Goal: Task Accomplishment & Management: Complete application form

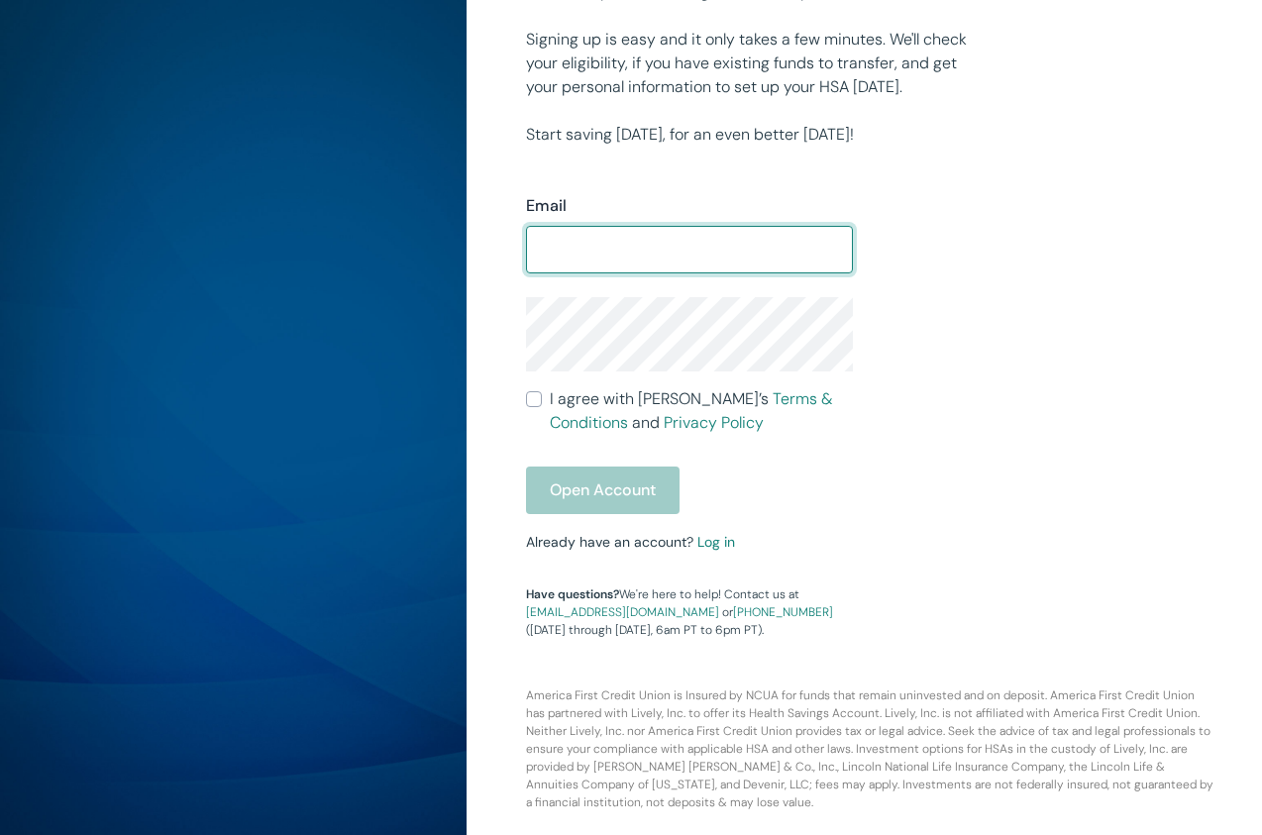
scroll to position [418, 0]
paste input "[EMAIL_ADDRESS][DOMAIN_NAME]"
type input "[EMAIL_ADDRESS][DOMAIN_NAME]"
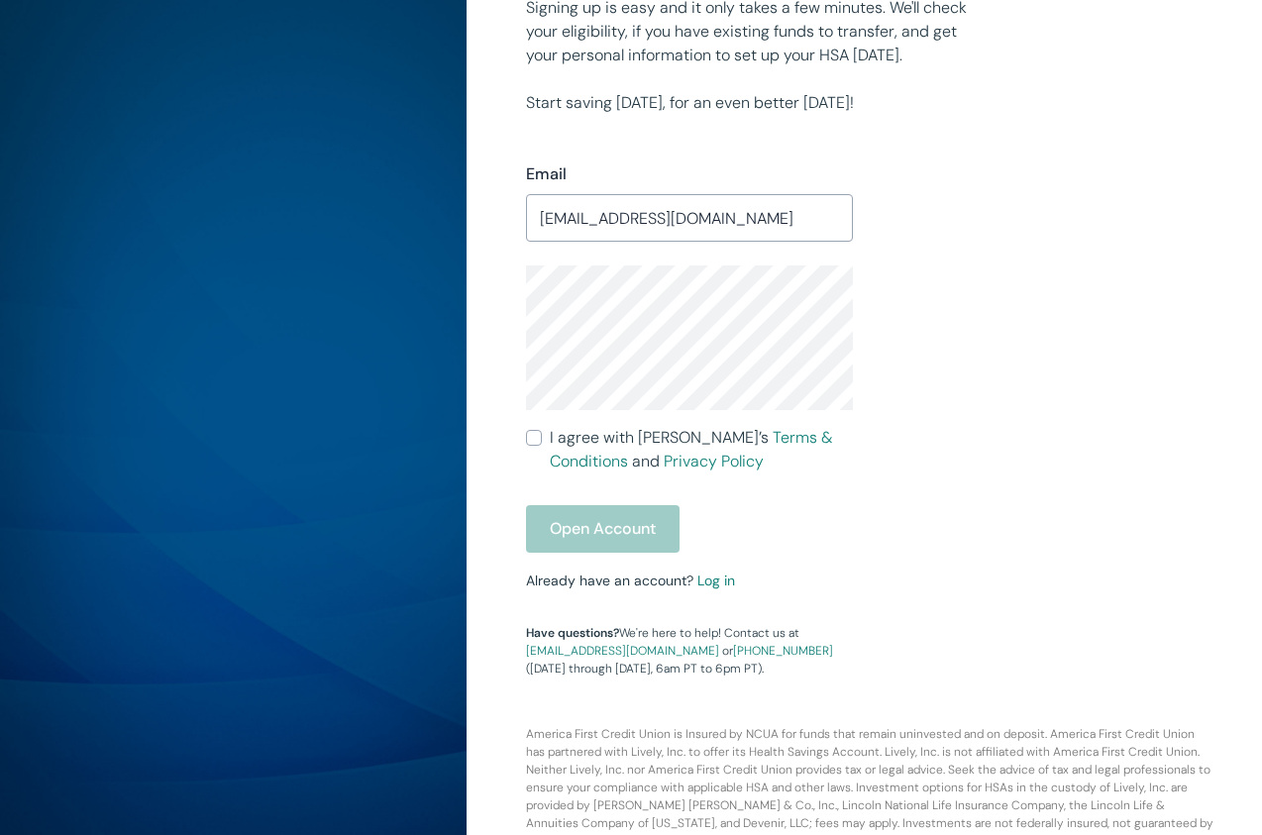
click at [531, 446] on input "I agree with Lively’s Terms & Conditions and Privacy Policy" at bounding box center [534, 438] width 16 height 16
checkbox input "true"
click at [589, 553] on button "Open Account" at bounding box center [603, 529] width 154 height 48
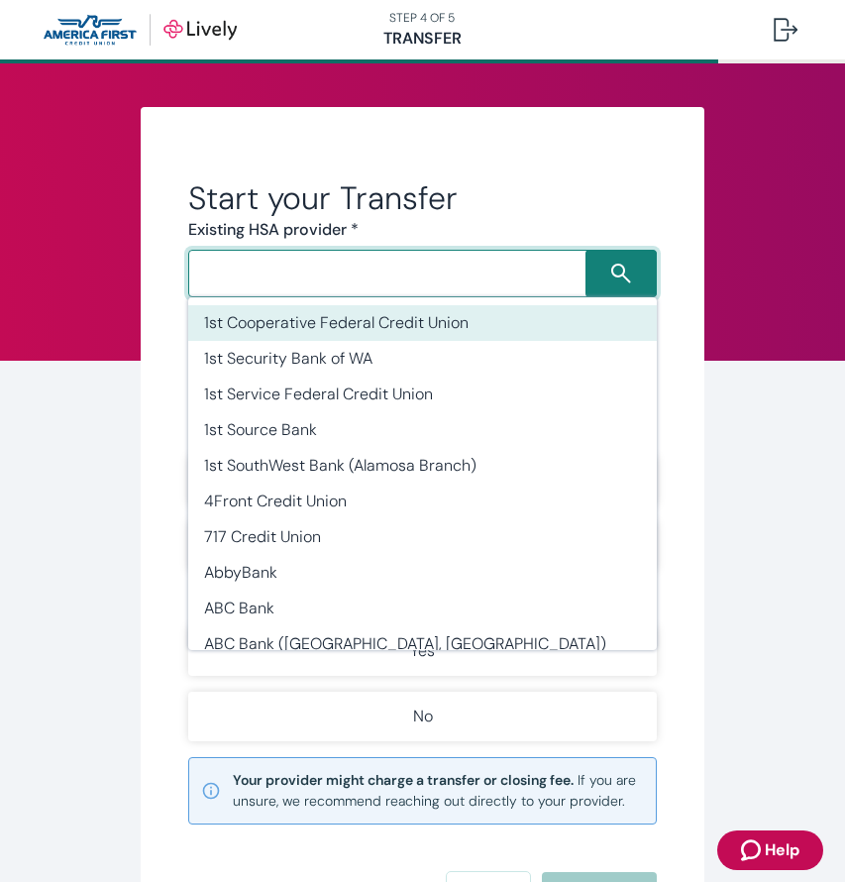
click at [513, 269] on input "Search input" at bounding box center [389, 274] width 391 height 28
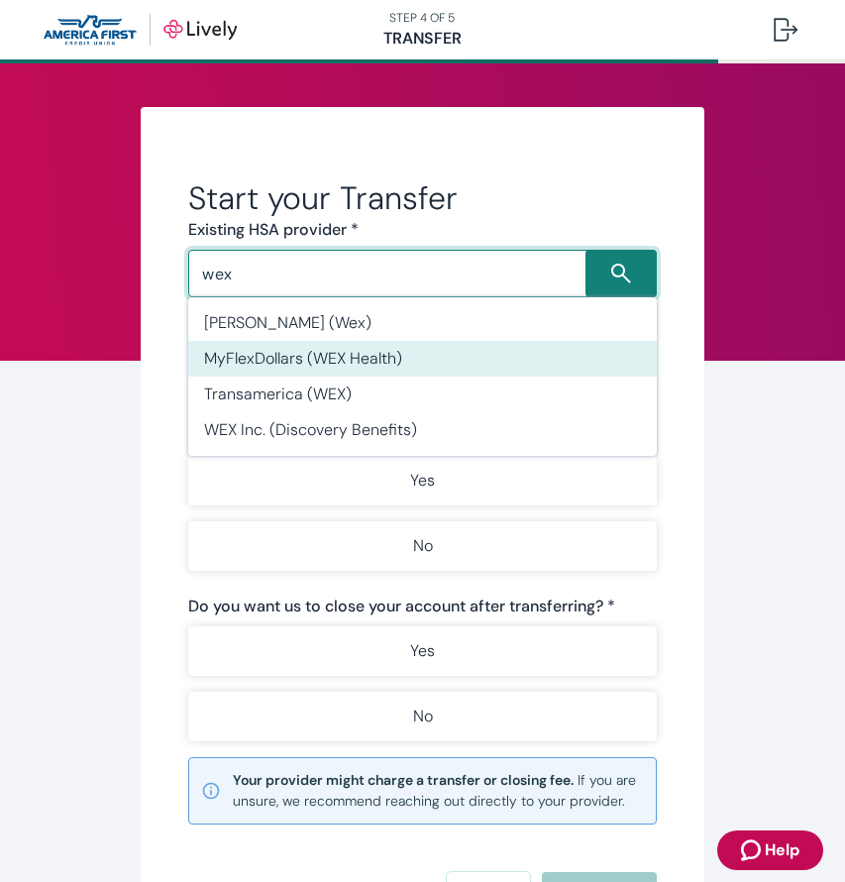
click at [422, 365] on li "MyFlexDollars (WEX Health)" at bounding box center [422, 359] width 469 height 36
type input "MyFlexDollars (WEX Health)"
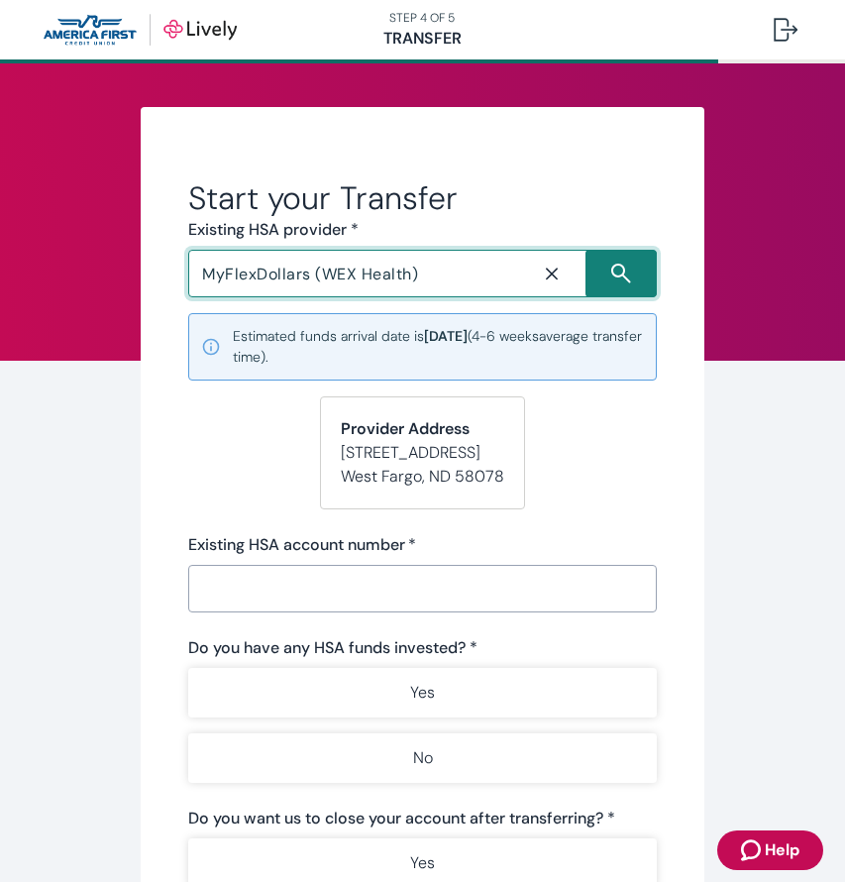
click at [425, 585] on input "Existing HSA account number   *" at bounding box center [422, 589] width 469 height 40
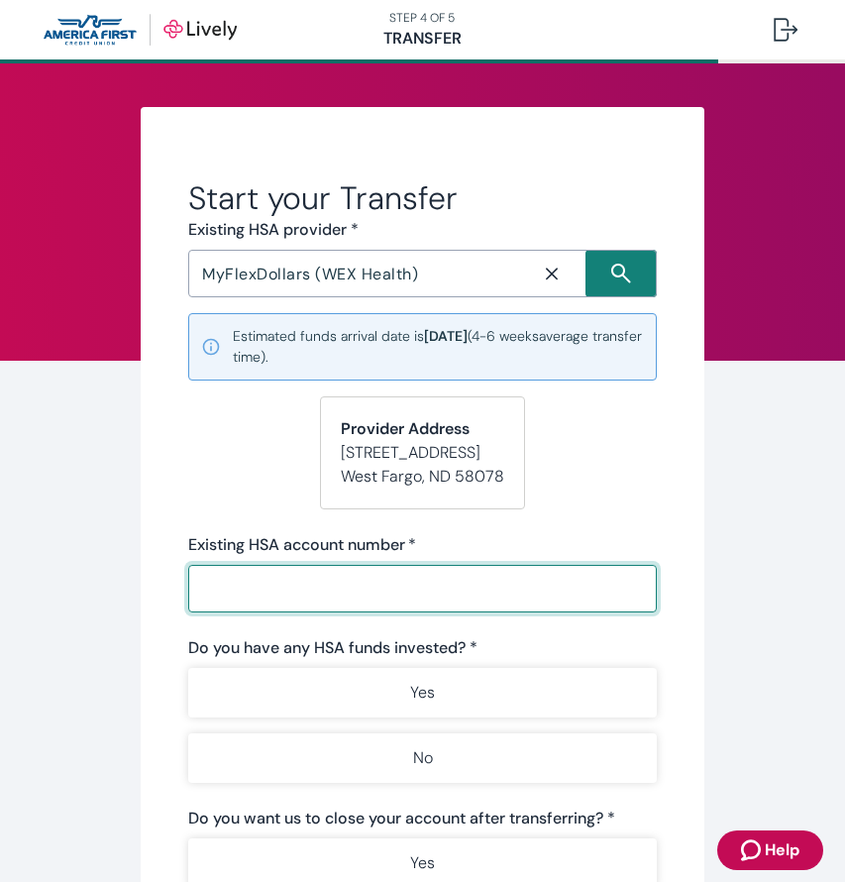
paste input "83210400666425"
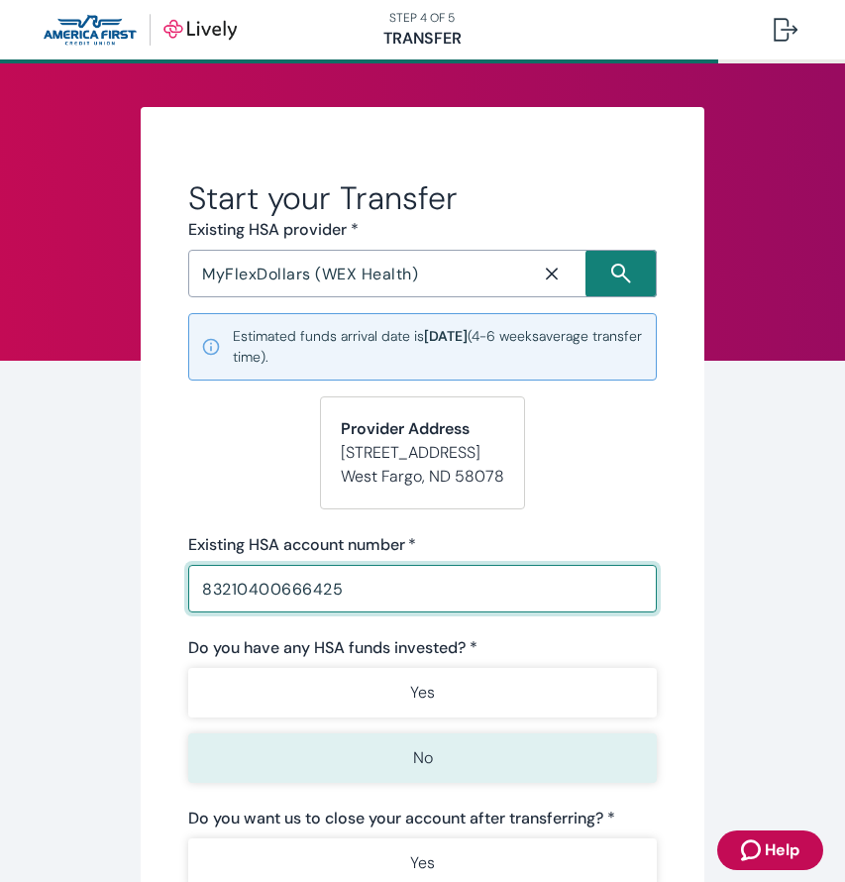
type input "83210400666425"
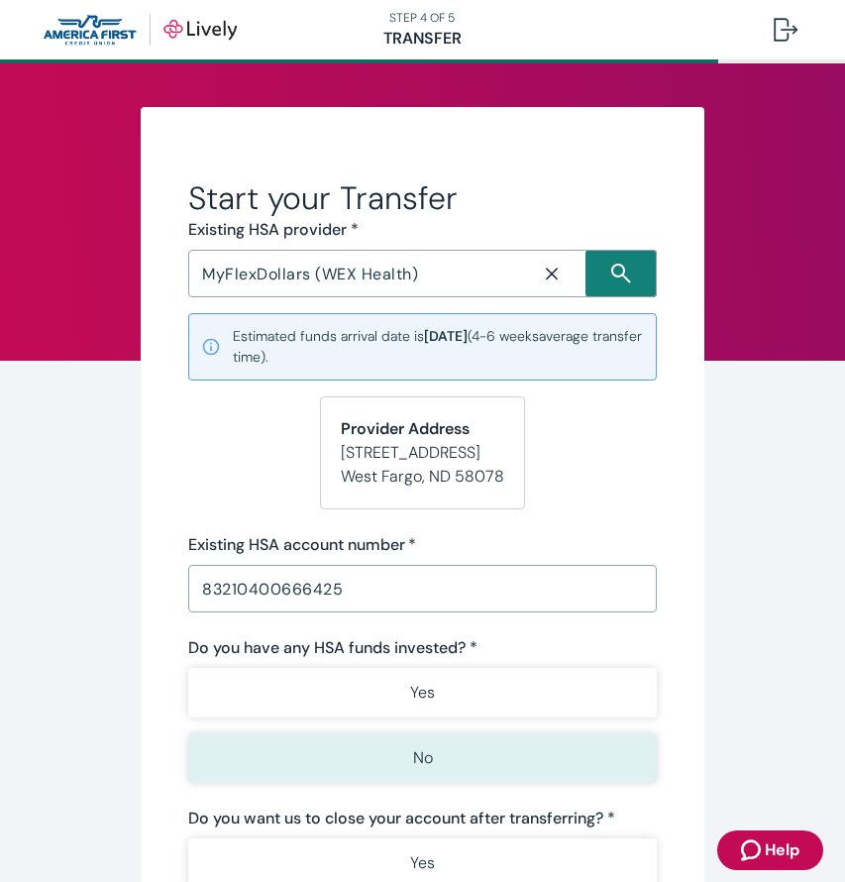
click at [481, 754] on button "No" at bounding box center [422, 758] width 469 height 50
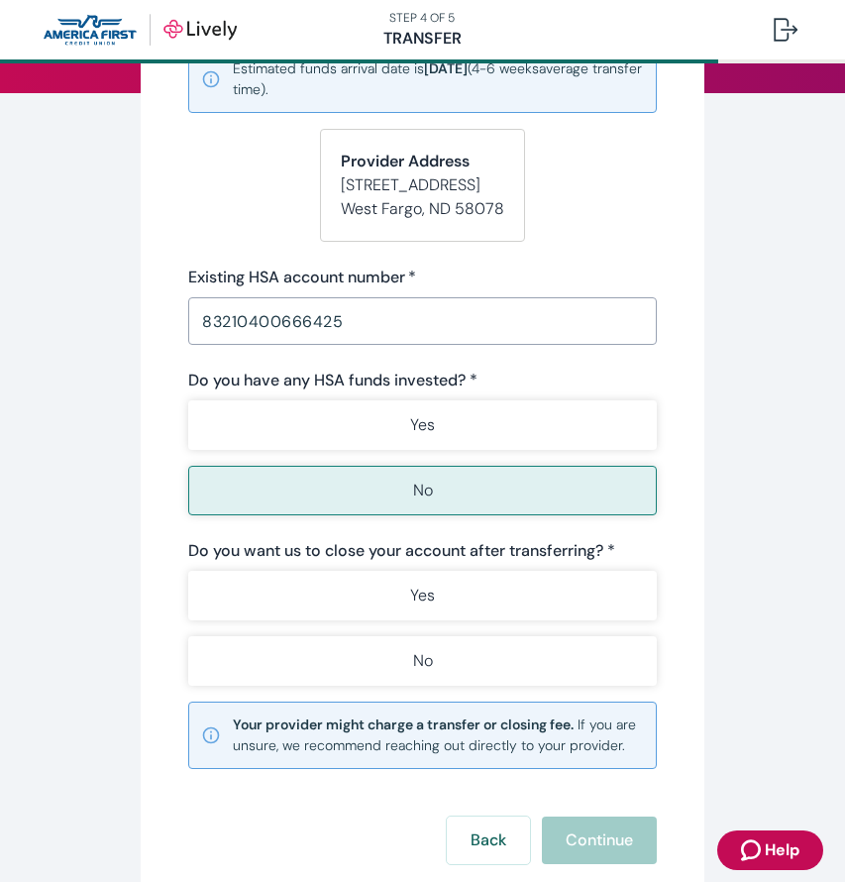
scroll to position [292, 0]
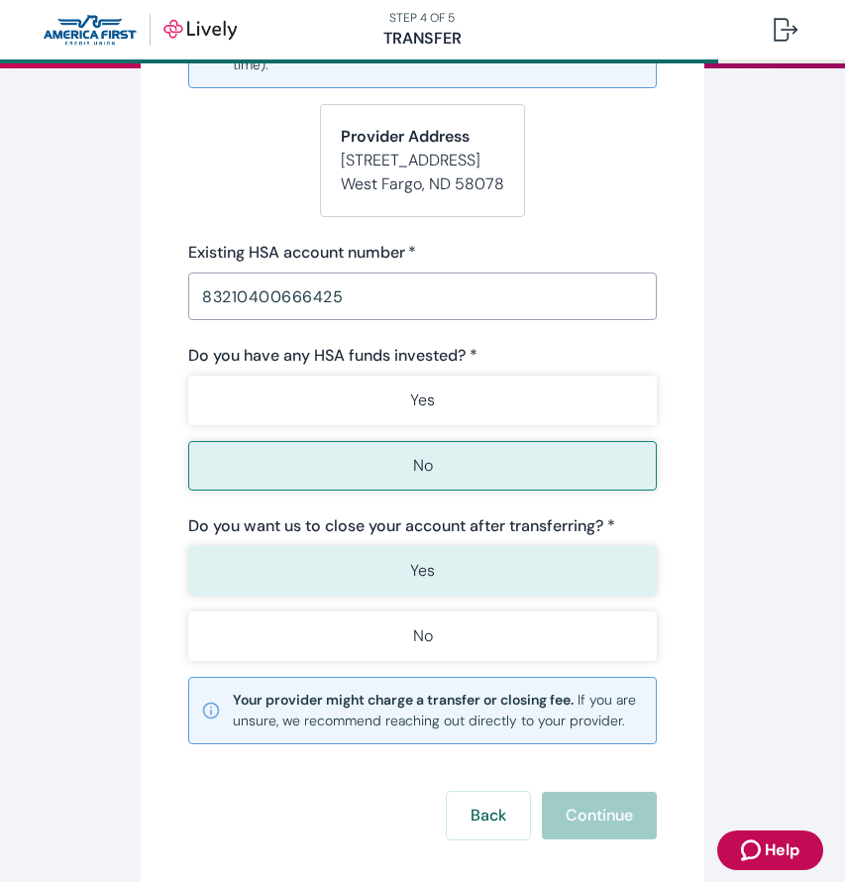
click at [501, 561] on button "Yes" at bounding box center [422, 571] width 469 height 50
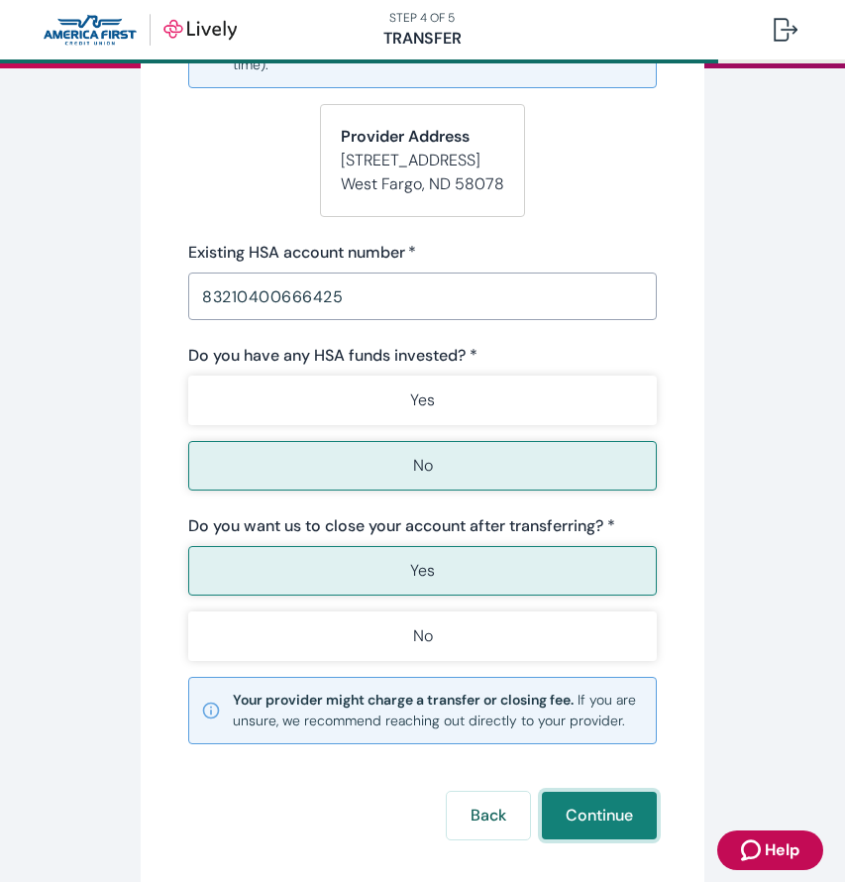
click at [591, 818] on button "Continue" at bounding box center [599, 816] width 115 height 48
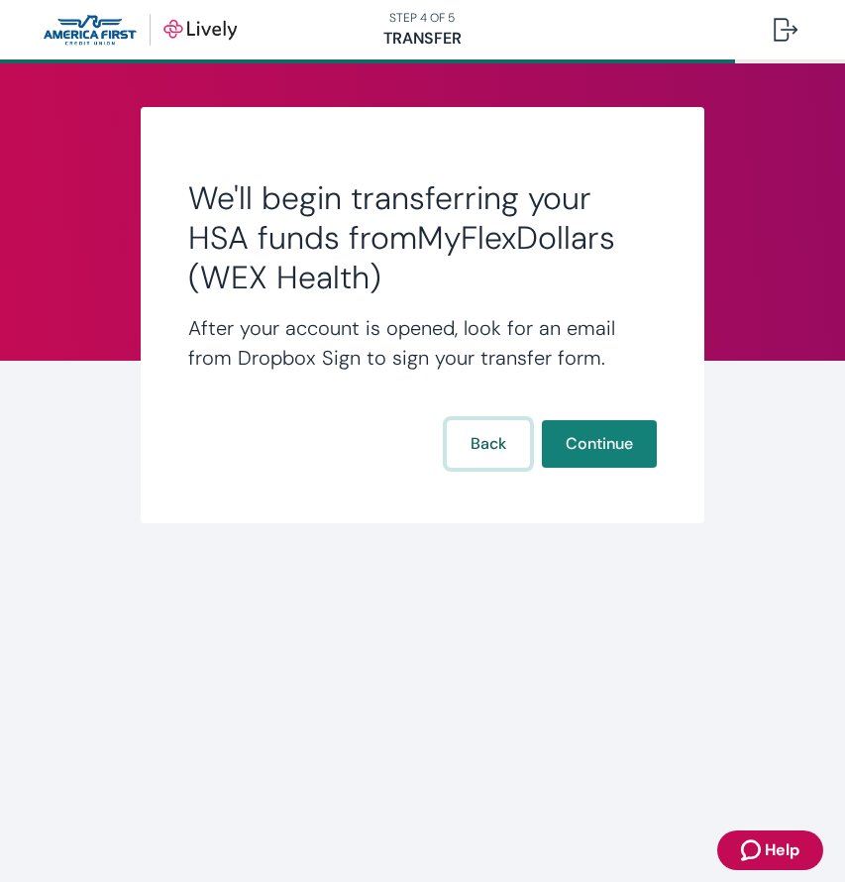
click at [497, 454] on button "Back" at bounding box center [488, 444] width 83 height 48
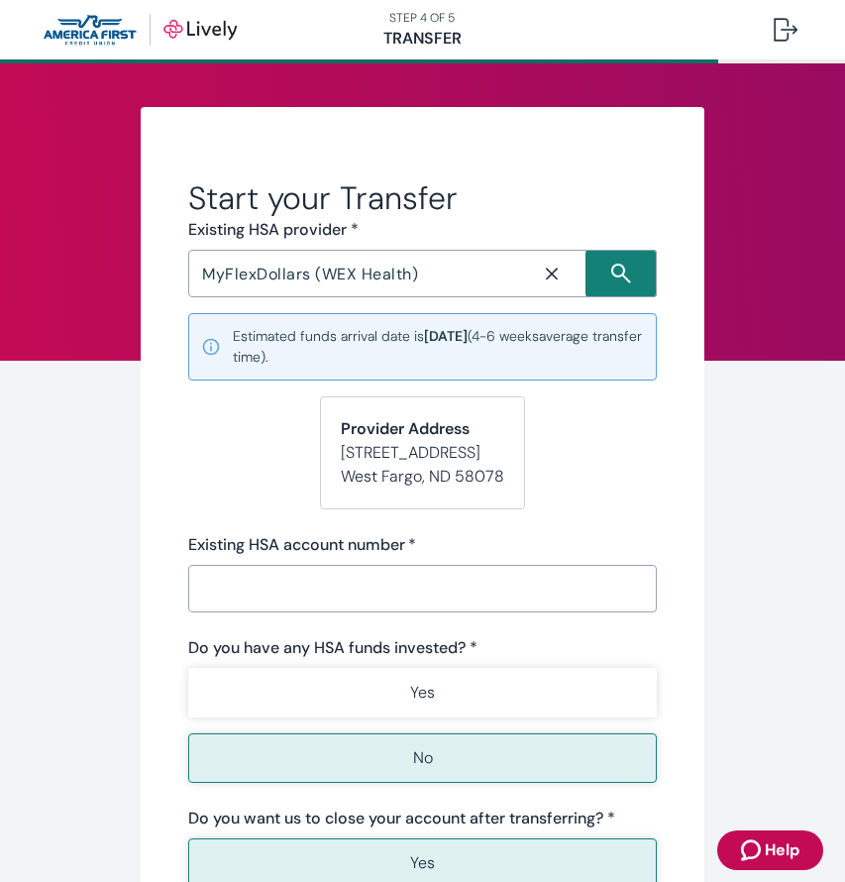
click at [779, 858] on span "Help" at bounding box center [782, 850] width 35 height 24
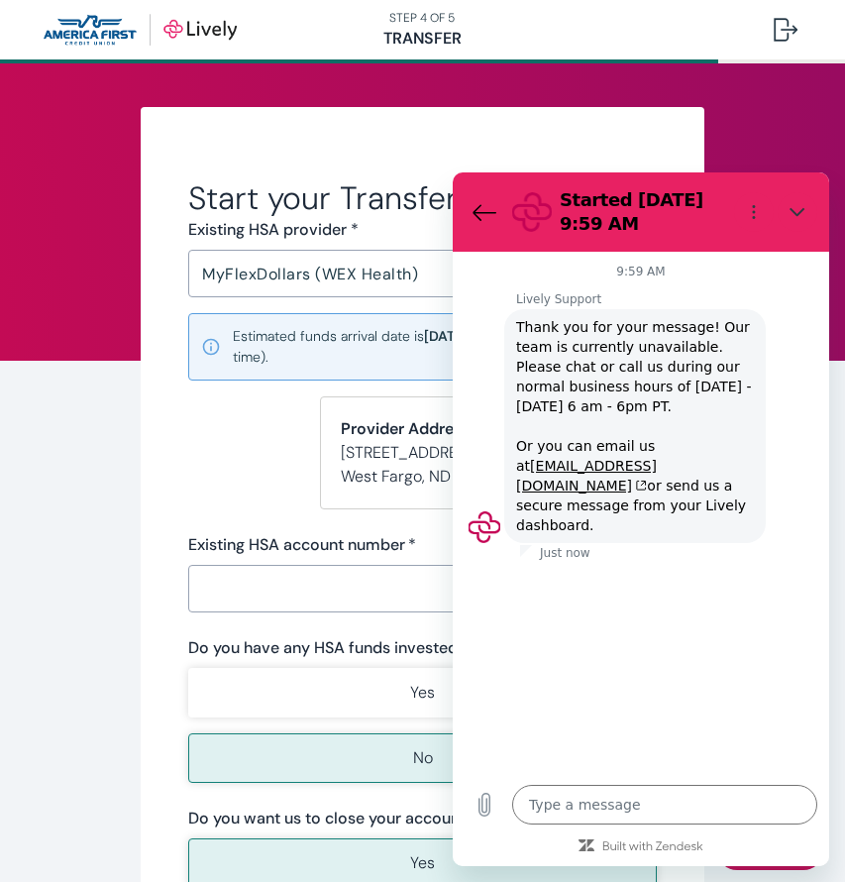
type textarea "x"
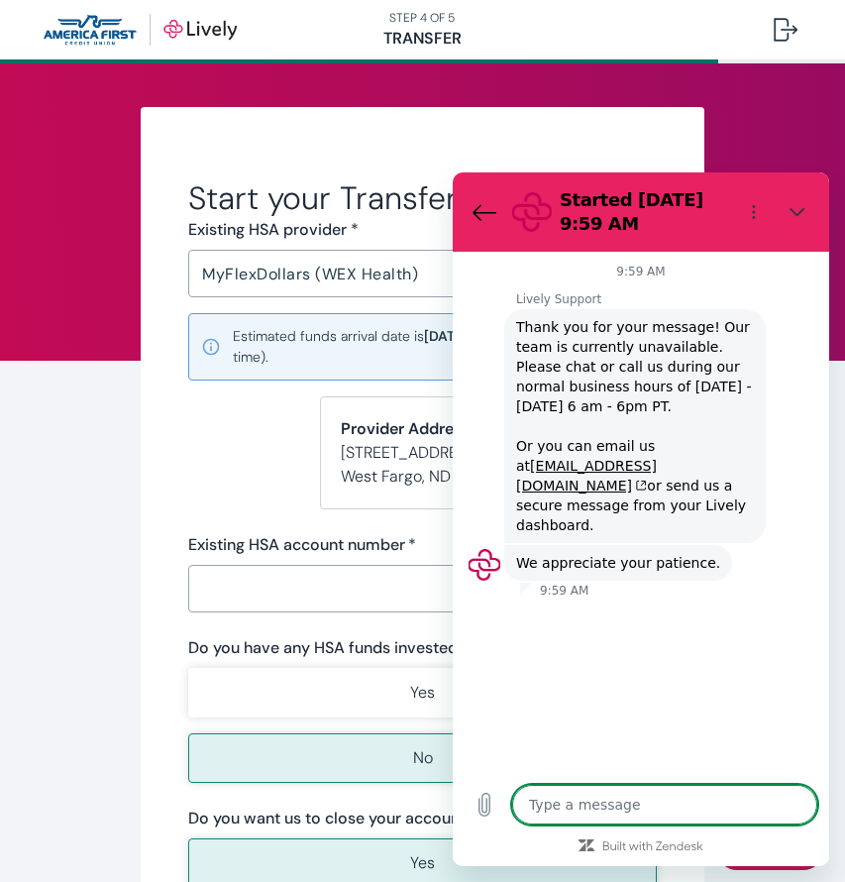
click at [580, 807] on textarea at bounding box center [664, 805] width 305 height 40
type textarea "I"
type textarea "x"
type textarea "It"
type textarea "x"
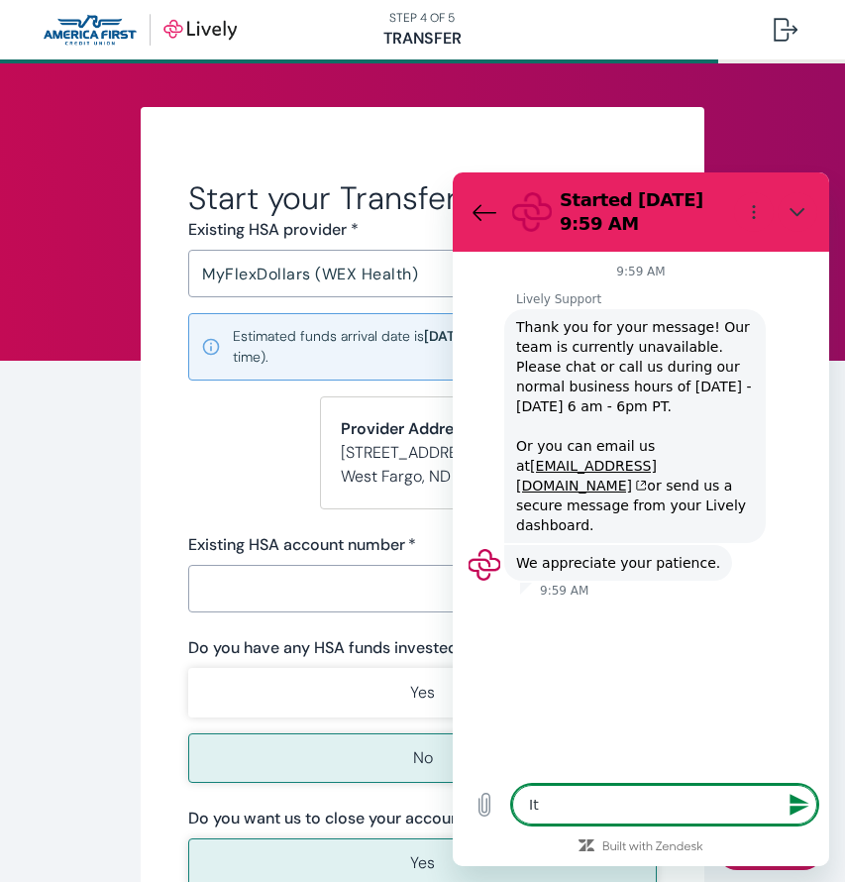
type textarea "It'"
type textarea "x"
type textarea "It's"
type textarea "x"
type textarea "It's"
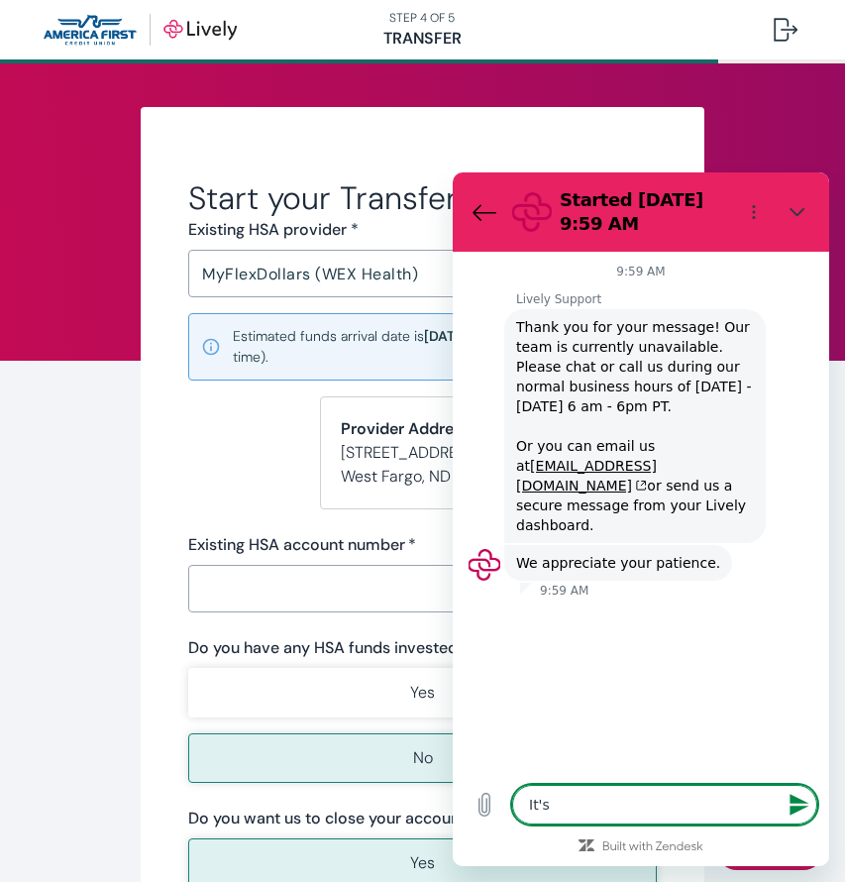
type textarea "x"
type textarea "It's c"
type textarea "x"
type textarea "It's cu"
type textarea "x"
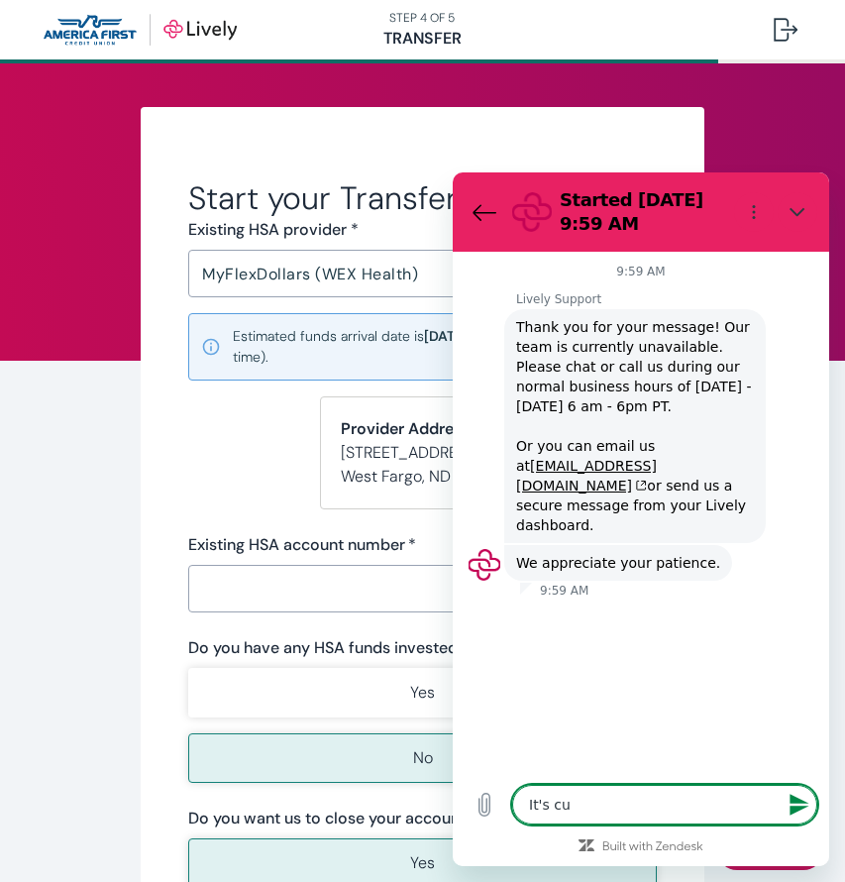
type textarea "It's cur"
type textarea "x"
type textarea "It's curr"
type textarea "x"
type textarea "It's curre"
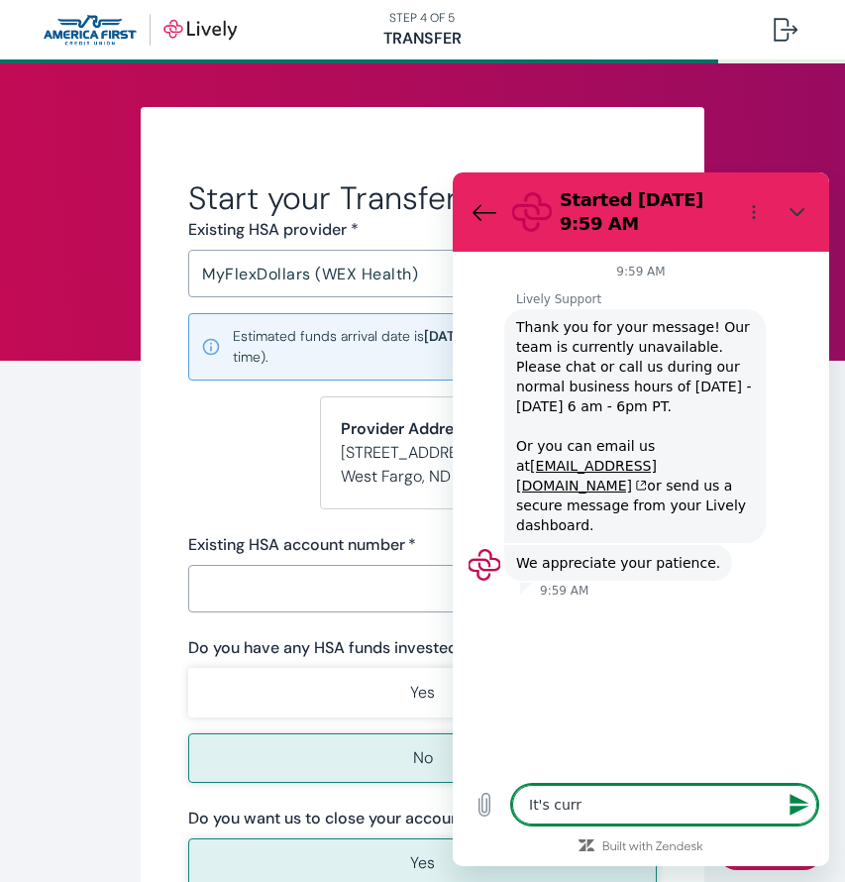
type textarea "x"
type textarea "It's curren"
type textarea "x"
type textarea "It's current"
type textarea "x"
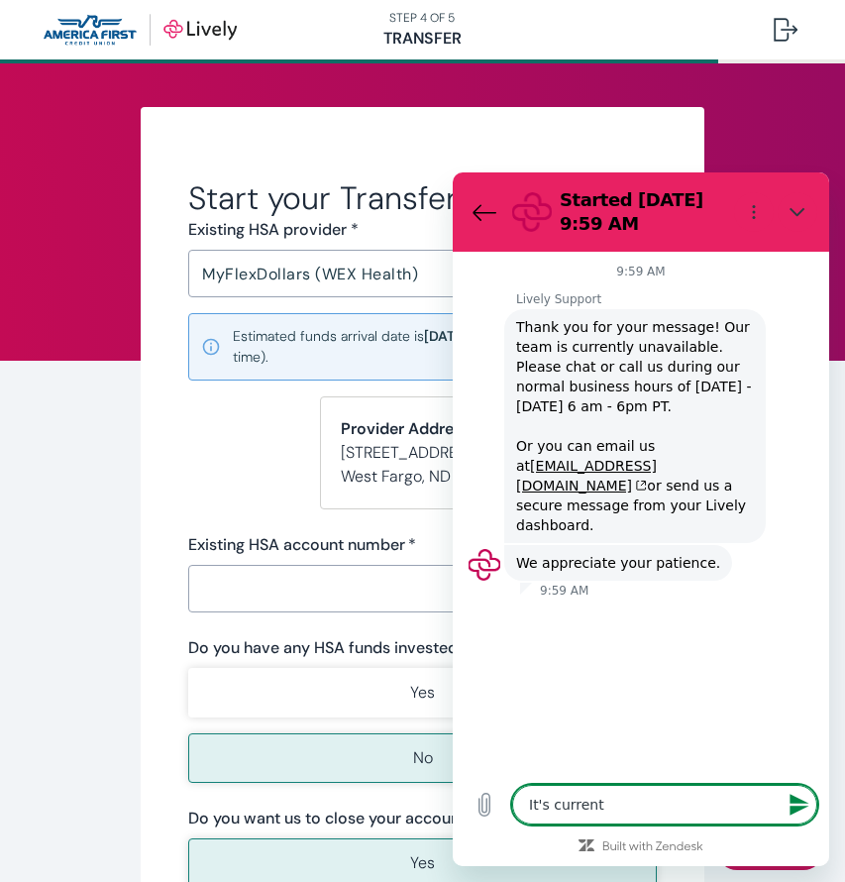
type textarea "It's currentl"
type textarea "x"
type textarea "It's currently"
type textarea "x"
type textarea "It's currently"
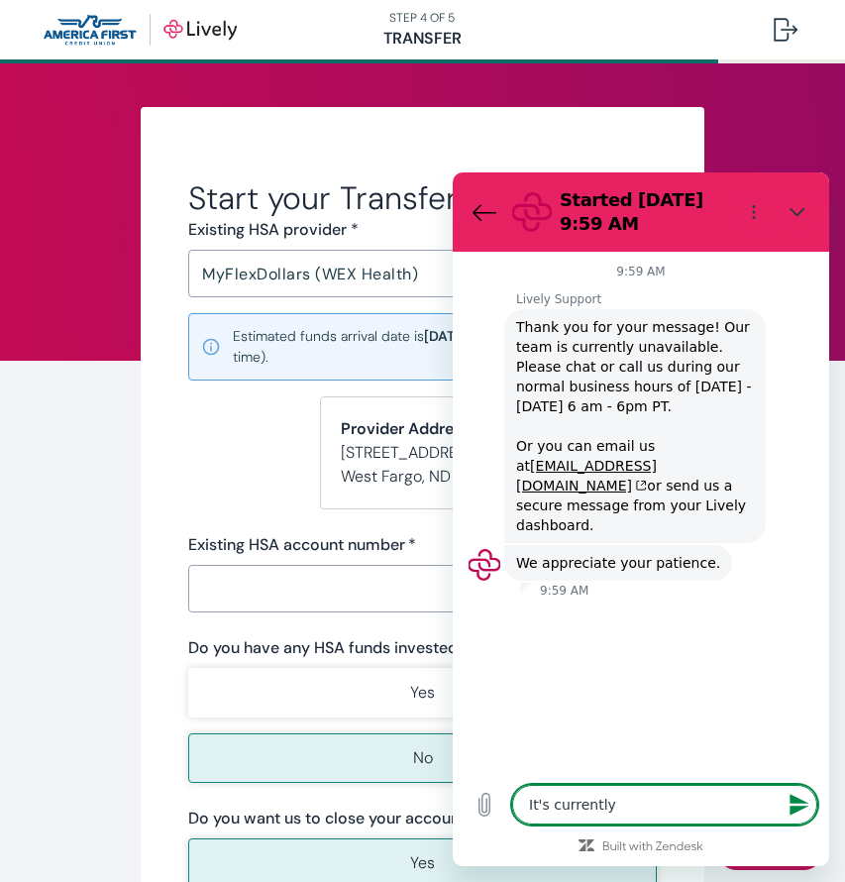
type textarea "x"
type textarea "It's currently 1"
type textarea "x"
type textarea "It's currently 10"
type textarea "x"
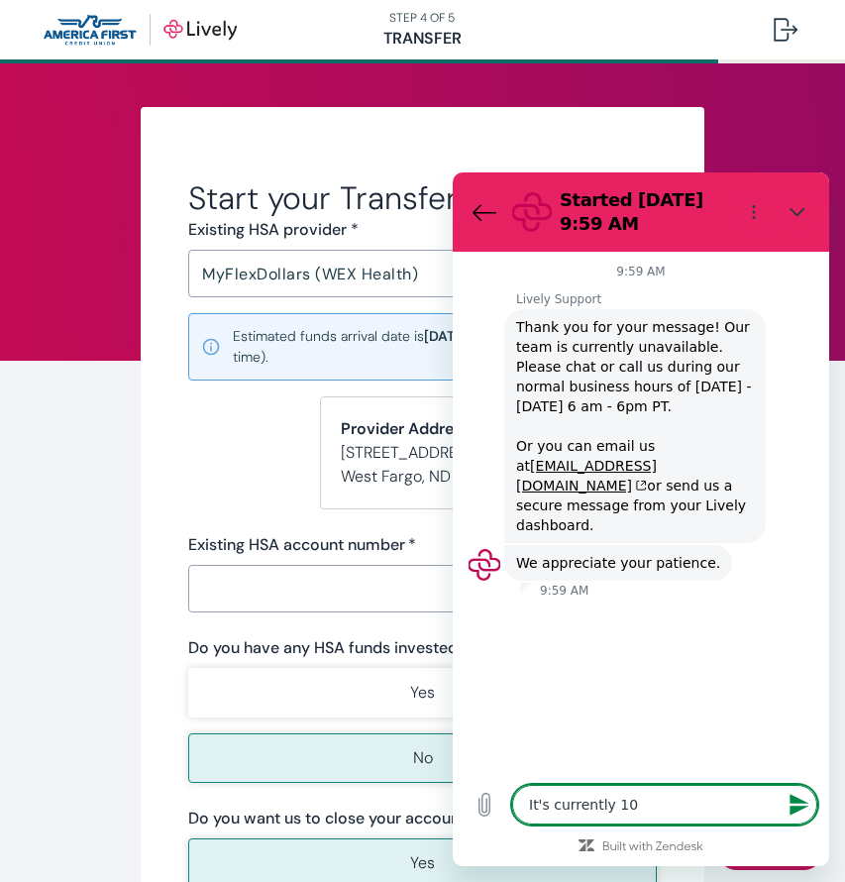
type textarea "It's currently 10:"
type textarea "x"
type textarea "It's currently 10:0"
type textarea "x"
type textarea "It's currently 10:00"
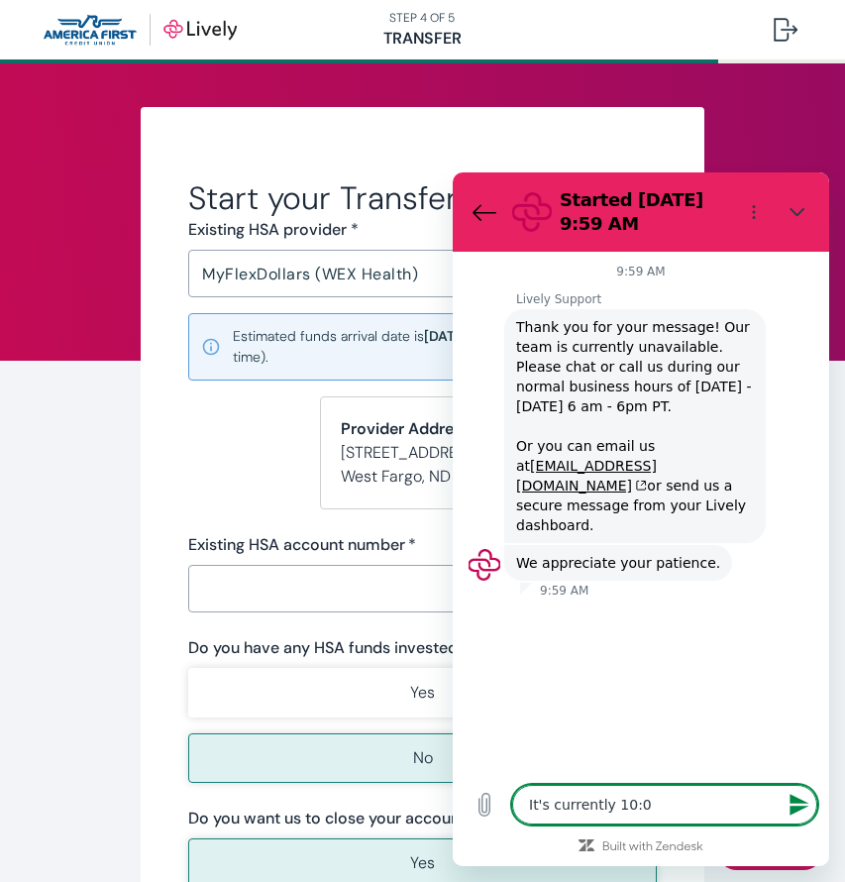
type textarea "x"
type textarea "It's currently 10:00"
type textarea "x"
type textarea "It's currently 10:00 A"
type textarea "x"
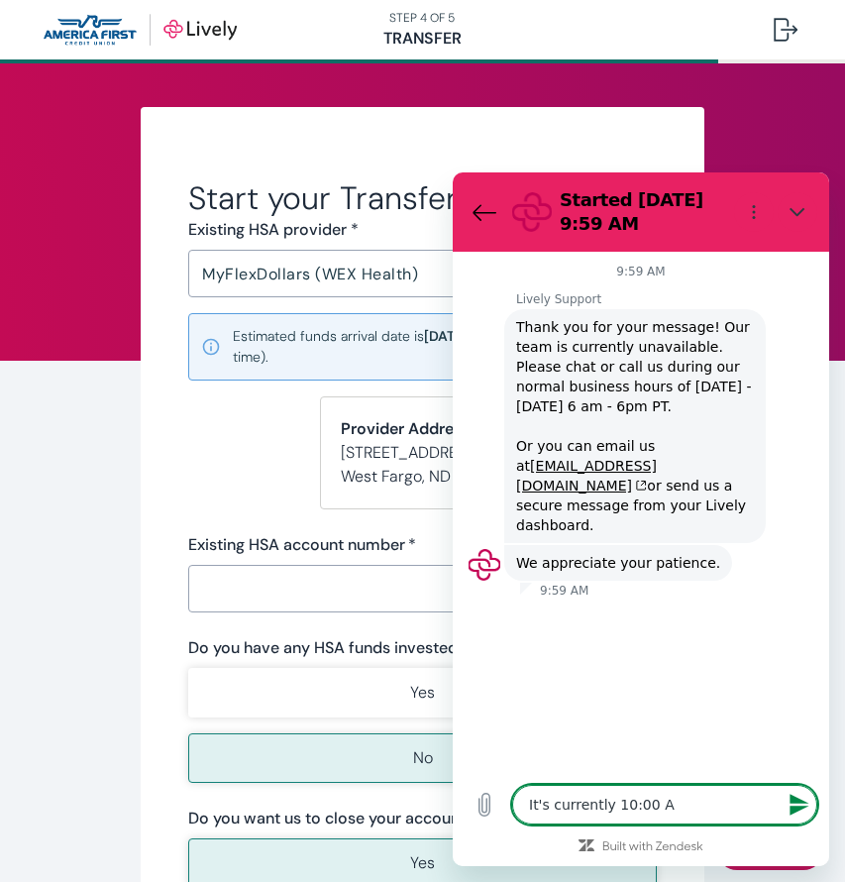
type textarea "It's currently 10:00 AM"
type textarea "x"
type textarea "It's currently 10:00 AM"
type textarea "x"
type textarea "It's currently 10:00 AM C"
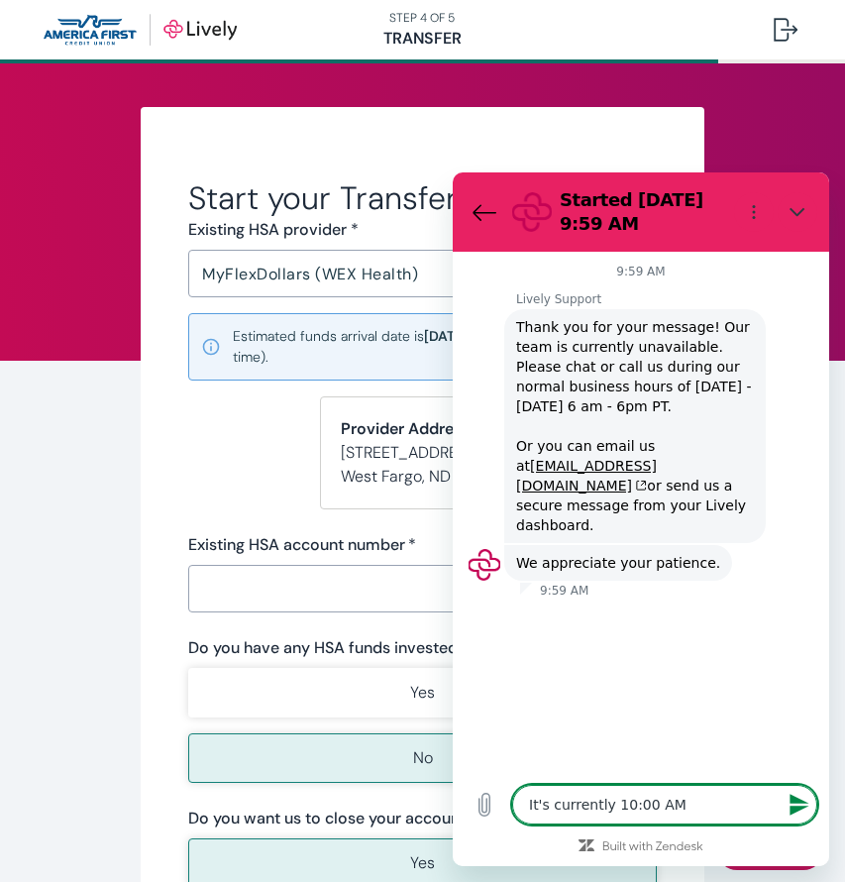
type textarea "x"
type textarea "It's currently 10:00 AM Ce"
type textarea "x"
type textarea "It's currently 10:00 AM Cen"
type textarea "x"
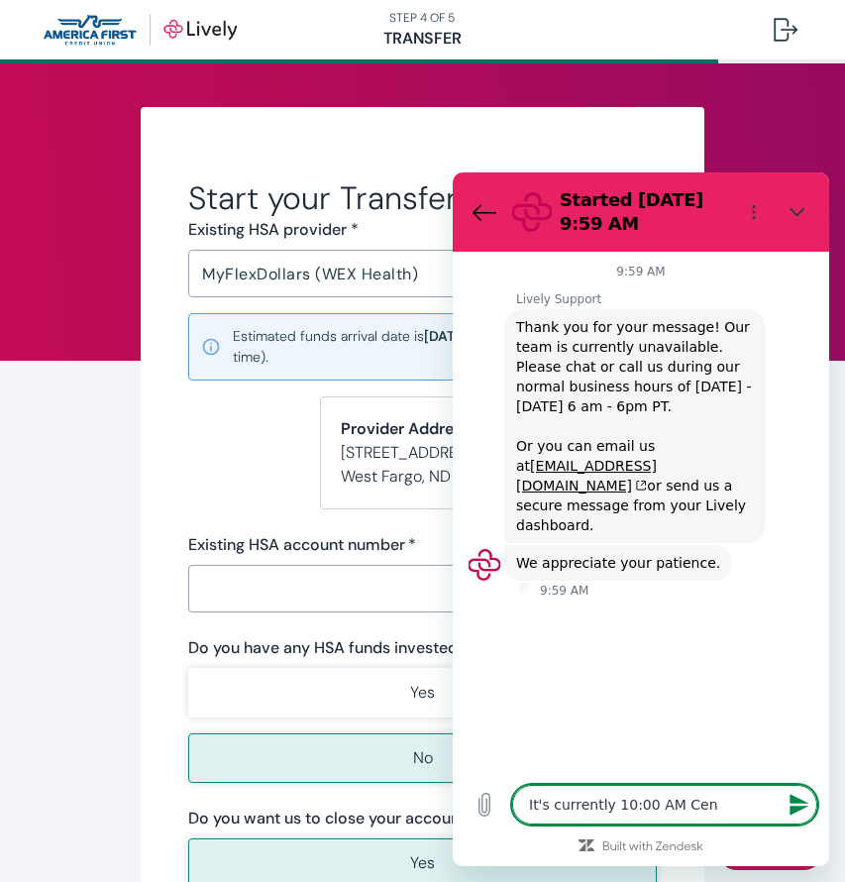
type textarea "It's currently 10:00 AM Cent"
type textarea "x"
type textarea "It's currently 10:00 AM Centr"
type textarea "x"
type textarea "It's currently 10:00 AM Centra"
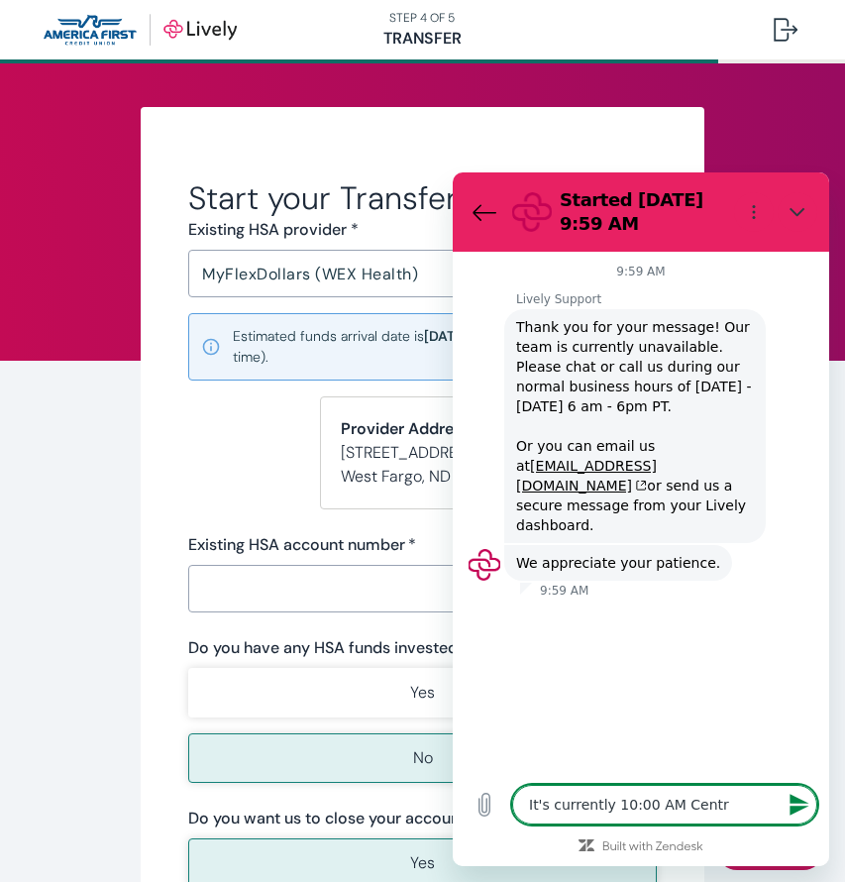
type textarea "x"
type textarea "It's currently 10:00 AM Central"
type textarea "x"
type textarea "It's currently 10:00 AM Central,"
type textarea "x"
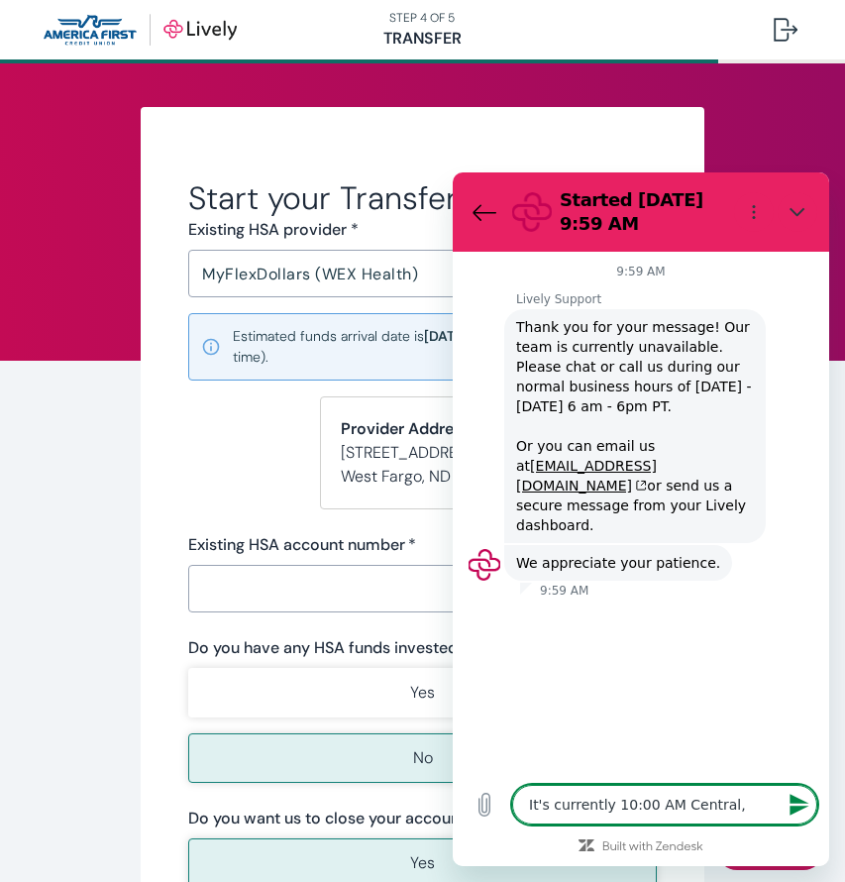
type textarea "It's currently 10:00 AM Central,"
type textarea "x"
type textarea "It's currently 10:00 AM Central, w"
type textarea "x"
type textarea "It's currently 10:00 AM Central, wh"
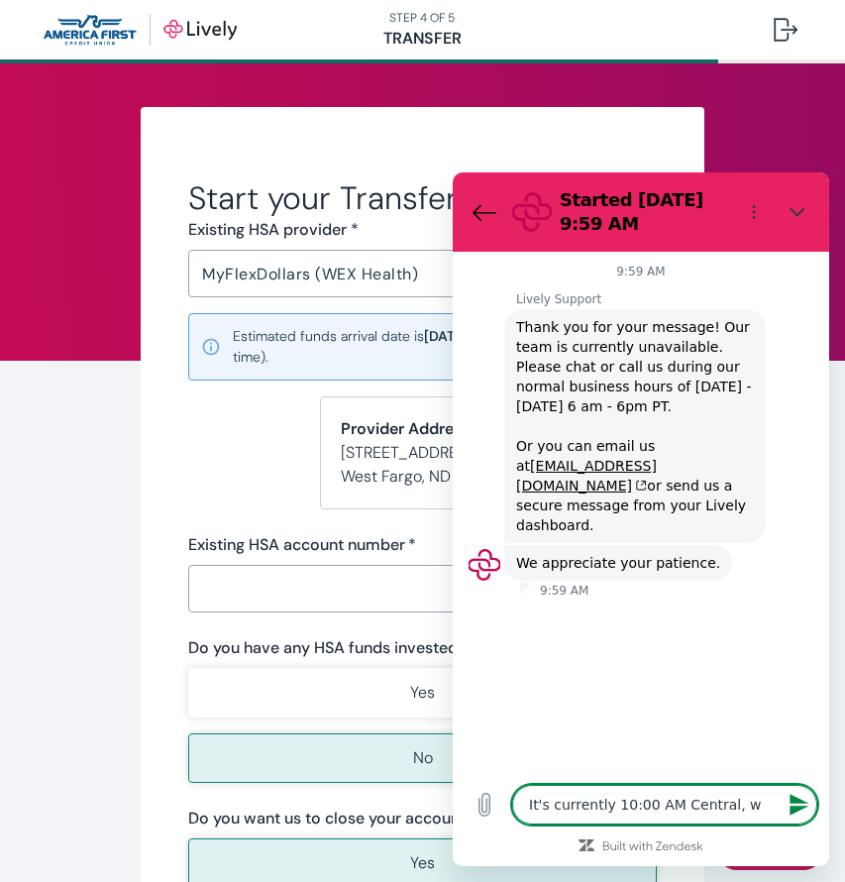
type textarea "x"
type textarea "It's currently 10:00 AM Central, whi"
type textarea "x"
type textarea "It's currently 10:00 AM Central, whic"
type textarea "x"
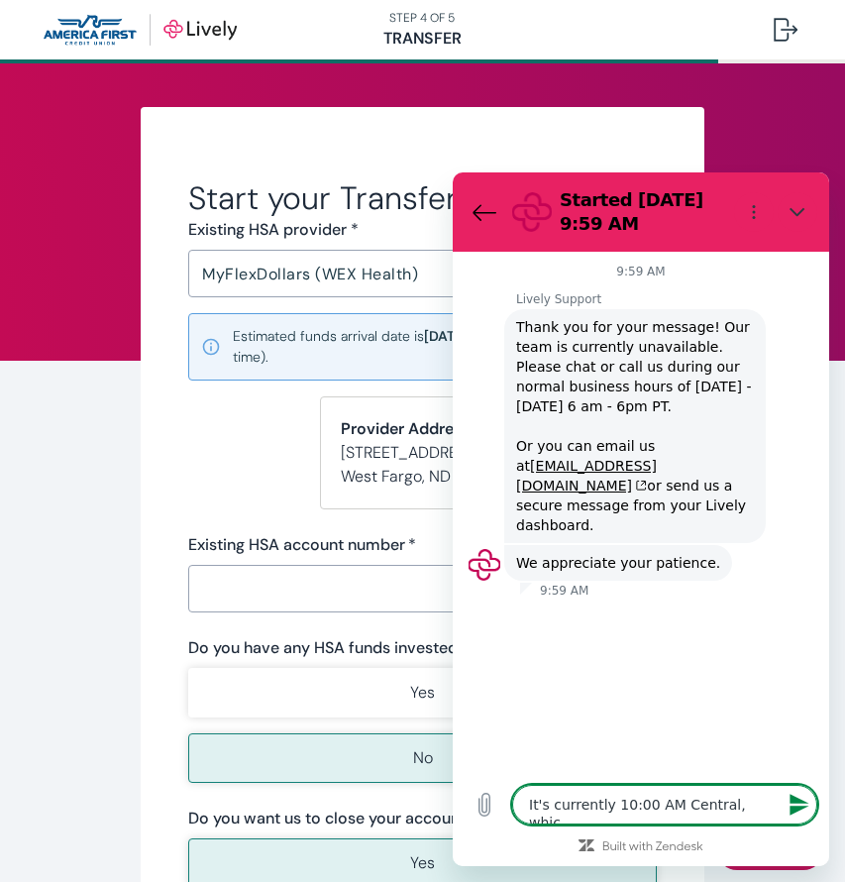
type textarea "It's currently 10:00 AM Central, which"
type textarea "x"
type textarea "It's currently 10:00 AM Central, which"
type textarea "x"
type textarea "It's currently 10:00 AM Central, which w"
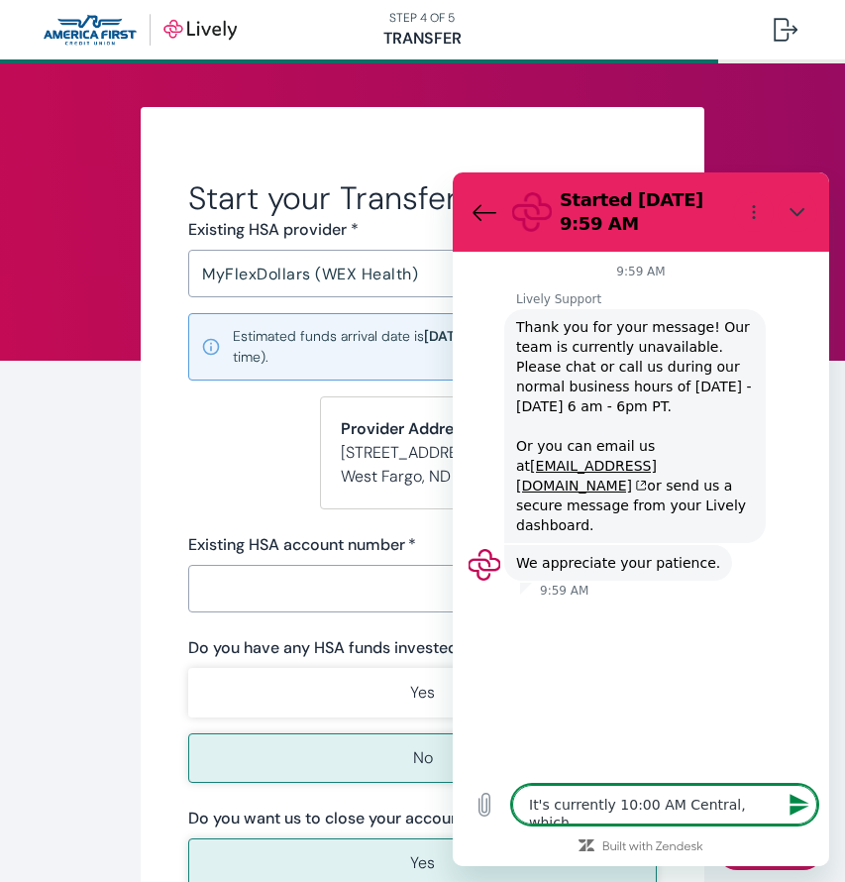
type textarea "x"
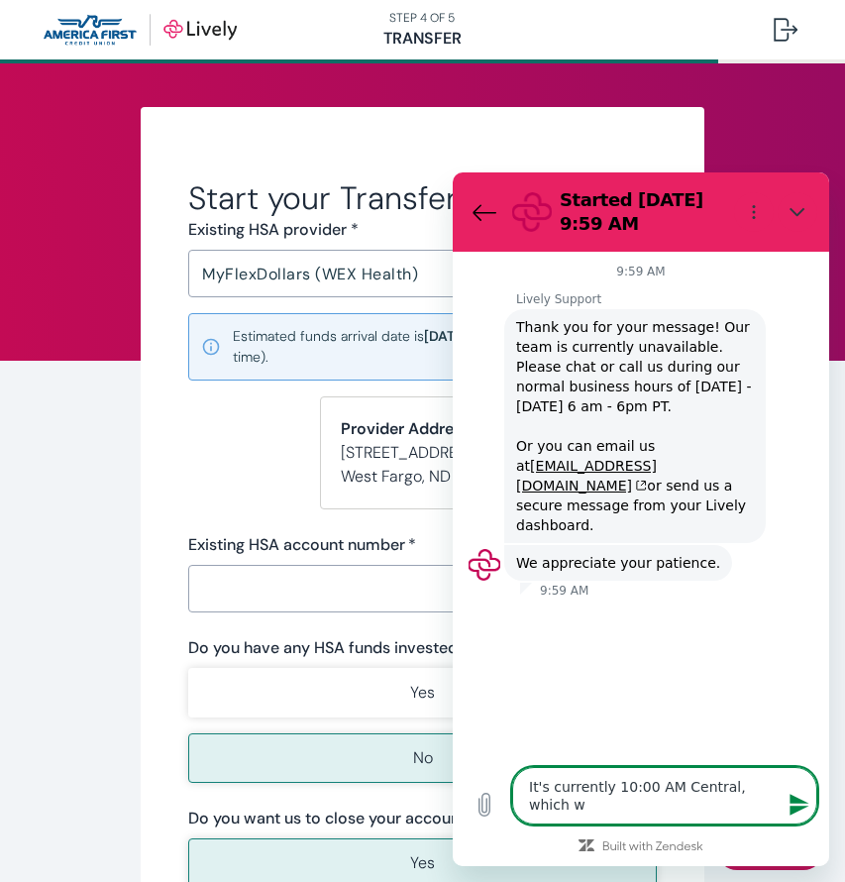
type textarea "It's currently 10:00 AM Central, which wo"
type textarea "x"
type textarea "It's currently 10:00 AM Central, which wou"
type textarea "x"
type textarea "It's currently 10:00 AM Central, which woul"
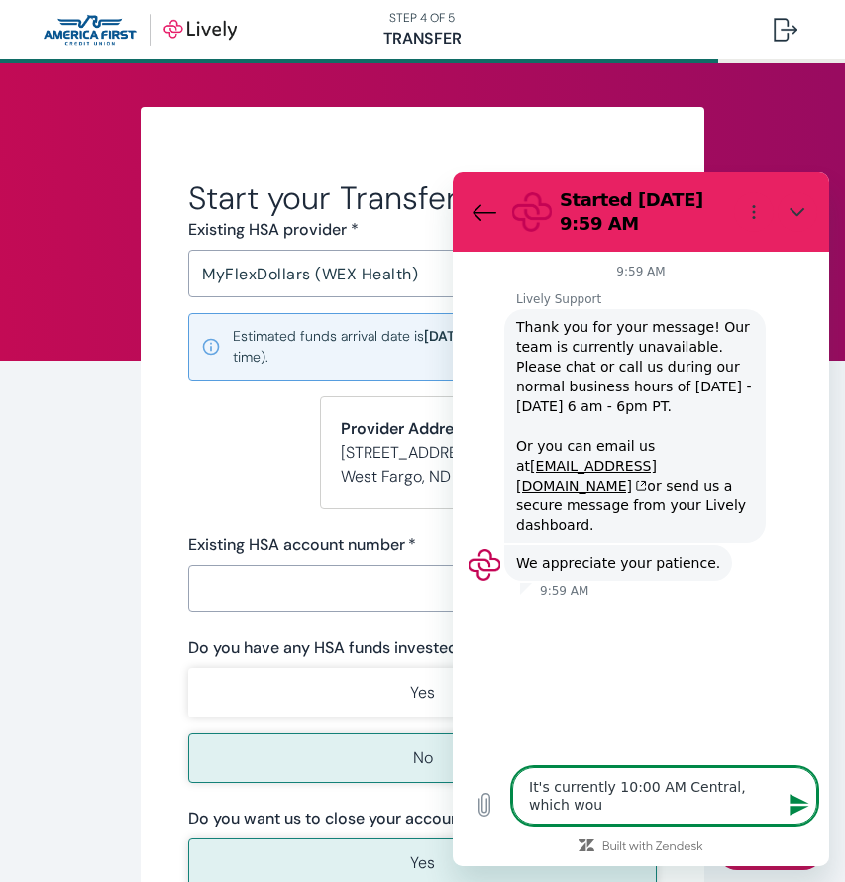
type textarea "x"
type textarea "It's currently 10:00 AM Central, which would"
type textarea "x"
type textarea "It's currently 10:00 AM Central, which would"
type textarea "x"
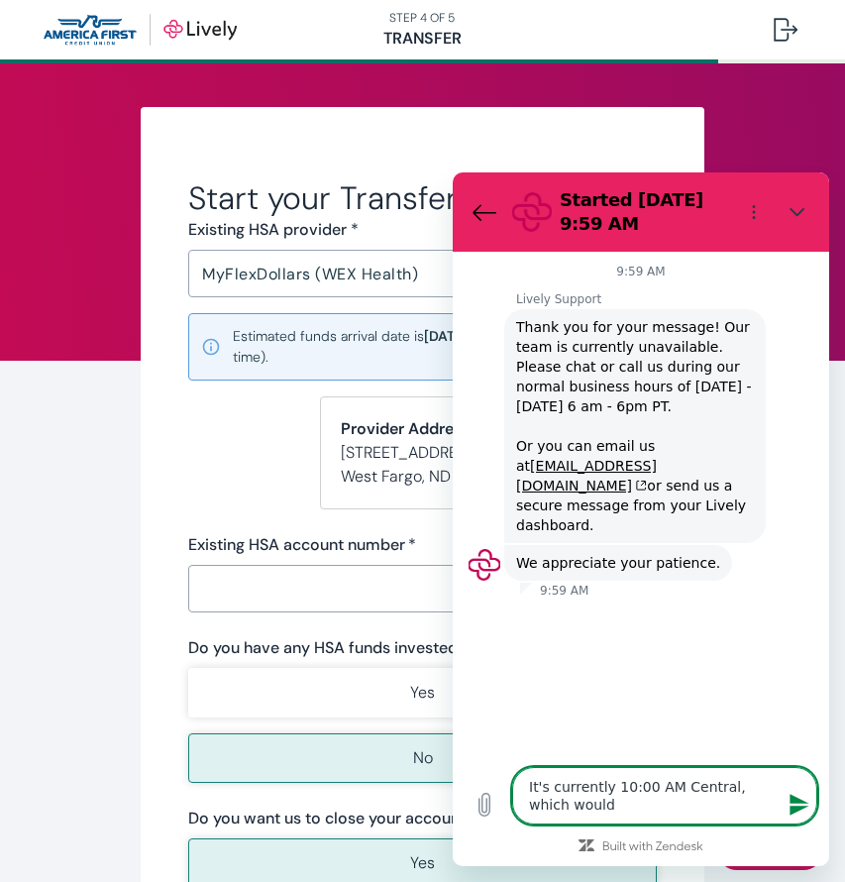
type textarea "It's currently 10:00 AM Central, which would b"
type textarea "x"
type textarea "It's currently 10:00 AM Central, which would be"
type textarea "x"
type textarea "It's currently 10:00 AM Central, which would be"
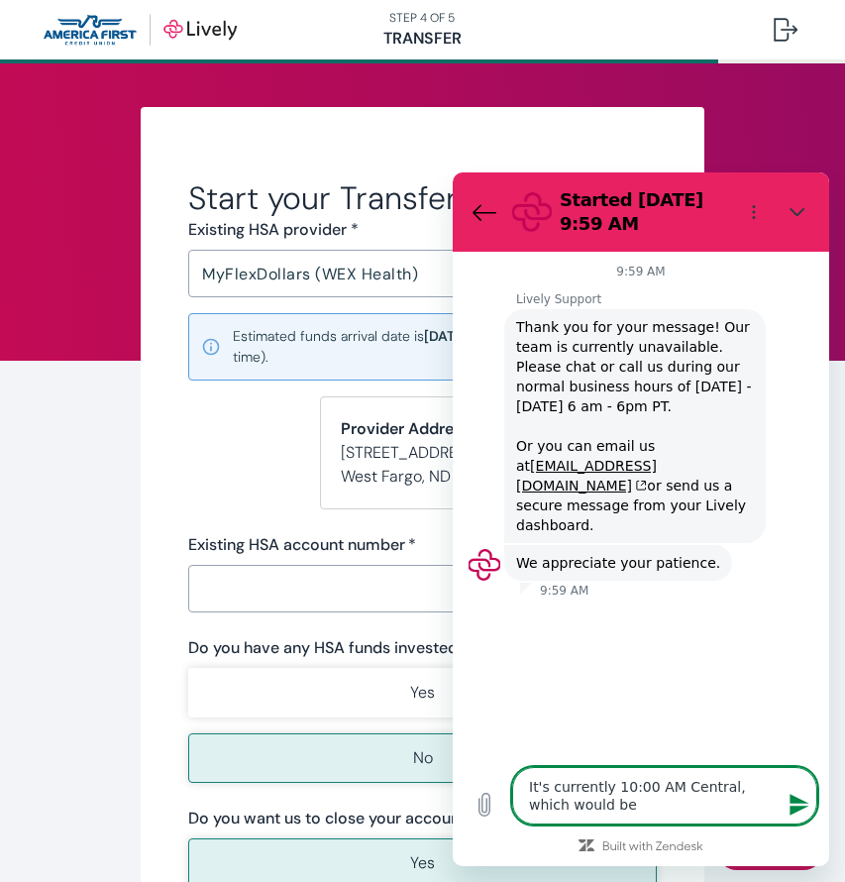
type textarea "x"
type textarea "It's currently 10:00 AM Central, which would be 8"
type textarea "x"
type textarea "It's currently 10:00 AM Central, which would be 8:"
type textarea "x"
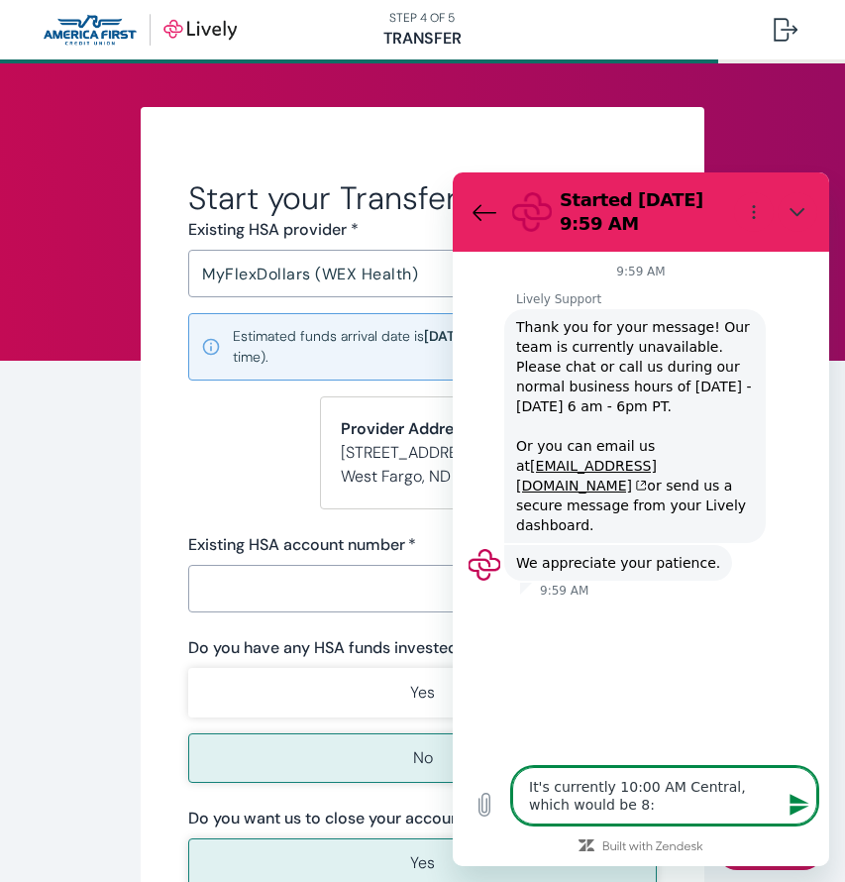
type textarea "It's currently 10:00 AM Central, which would be 8:0"
type textarea "x"
type textarea "It's currently 10:00 AM Central, which would be 8:00"
type textarea "x"
type textarea "It's currently 10:00 AM Central, which would be 8:00"
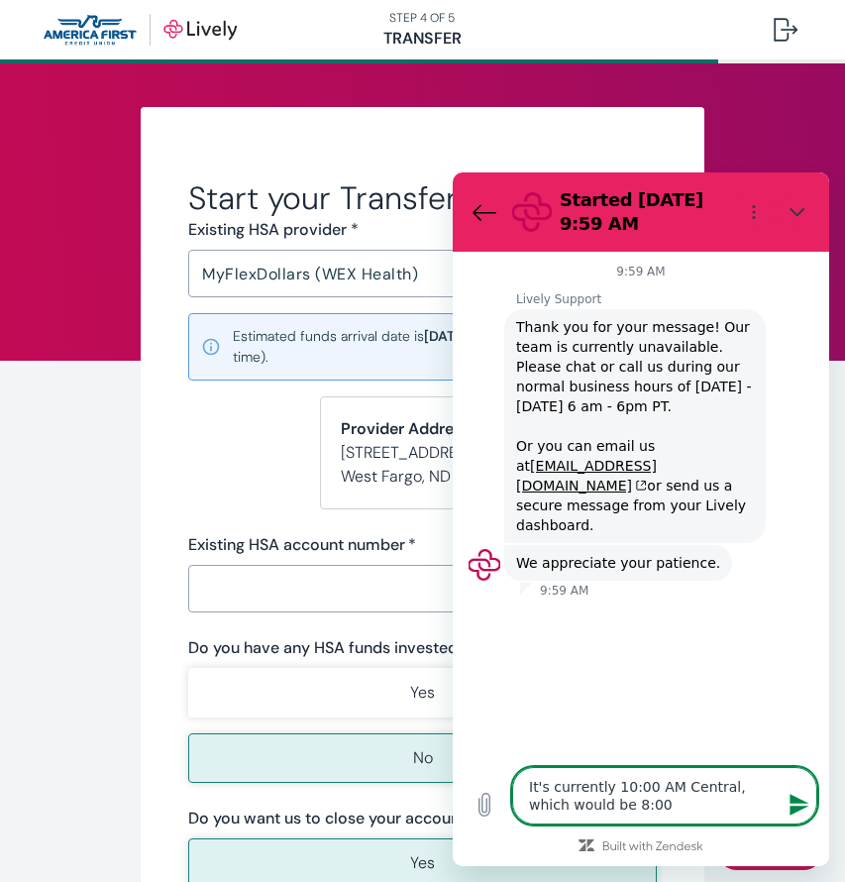
type textarea "x"
type textarea "It's currently 10:00 AM Central, which would be 8:00 A"
type textarea "x"
type textarea "It's currently 10:00 AM Central, which would be 8:00 AM"
type textarea "x"
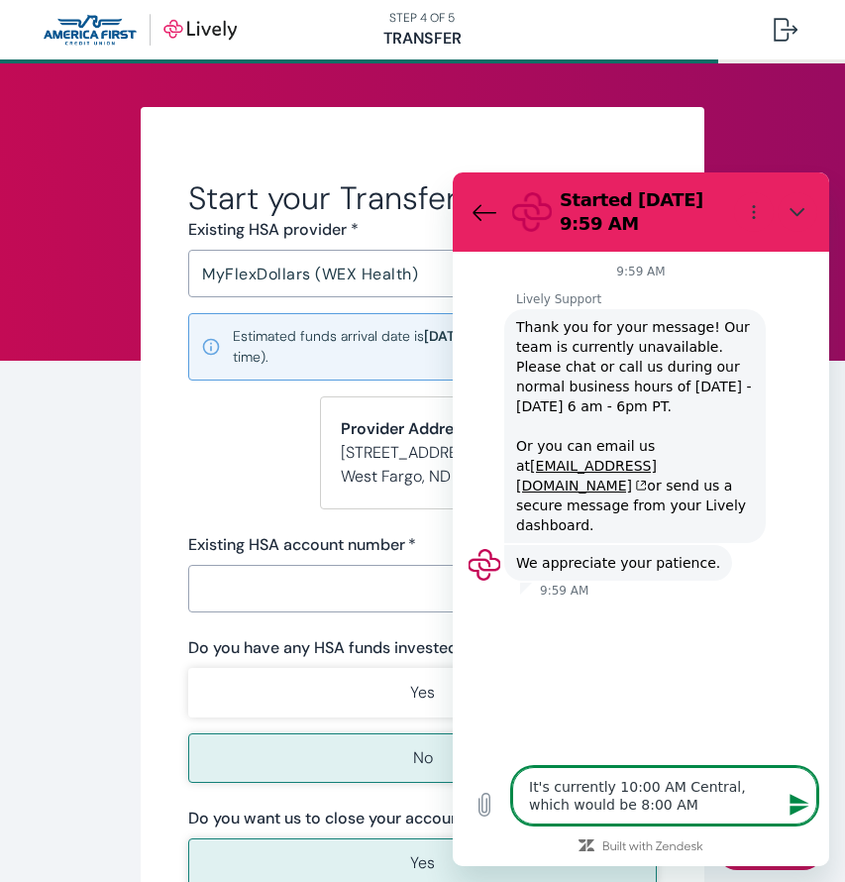
type textarea "It's currently 10:00 AM Central, which would be 8:00 AM"
type textarea "x"
type textarea "It's currently 10:00 AM Central, which would be 8:00 AM P"
type textarea "x"
type textarea "It's currently 10:00 AM Central, which would be 8:00 AM Pa"
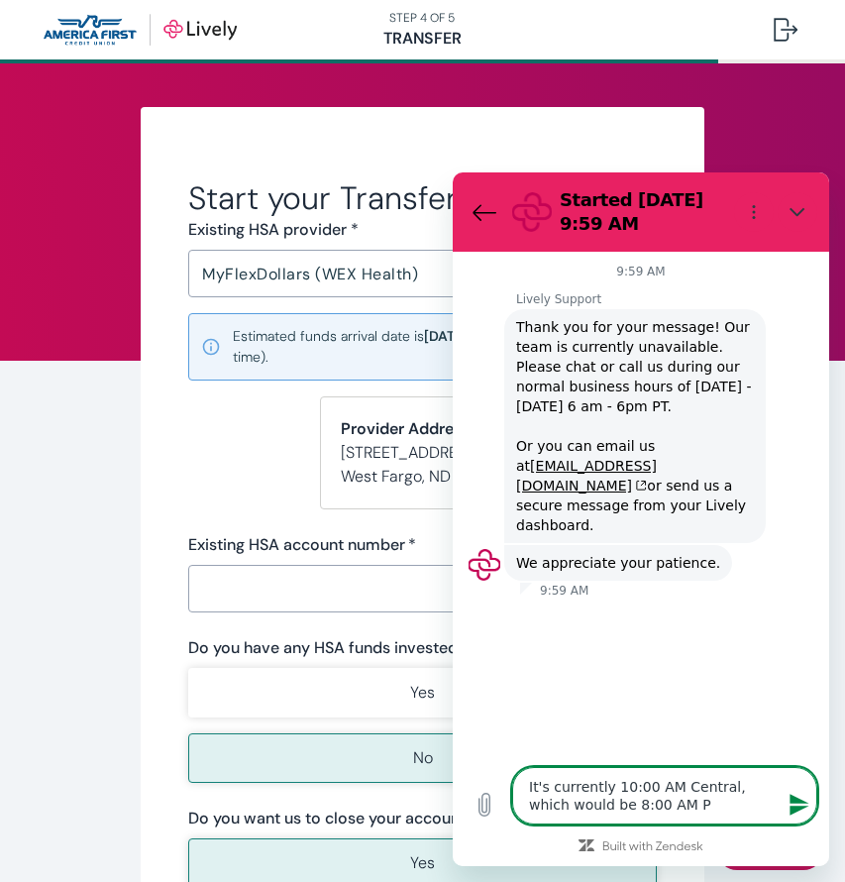
type textarea "x"
type textarea "It's currently 10:00 AM Central, which would be 8:00 AM Pac"
type textarea "x"
type textarea "It's currently 10:00 AM Central, which would be 8:00 AM Paci"
type textarea "x"
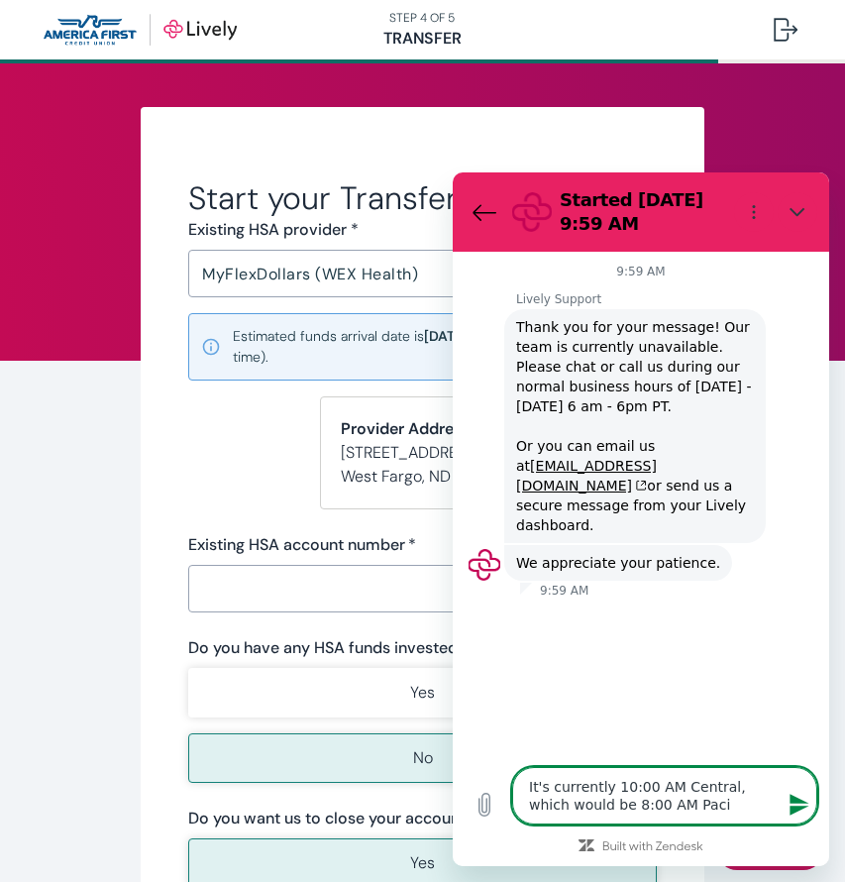
type textarea "It's currently 10:00 AM Central, which would be 8:00 AM Pacif"
type textarea "x"
type textarea "It's currently 10:00 AM Central, which would be 8:00 AM Pacifi"
type textarea "x"
type textarea "It's currently 10:00 AM Central, which would be 8:00 AM Pacific"
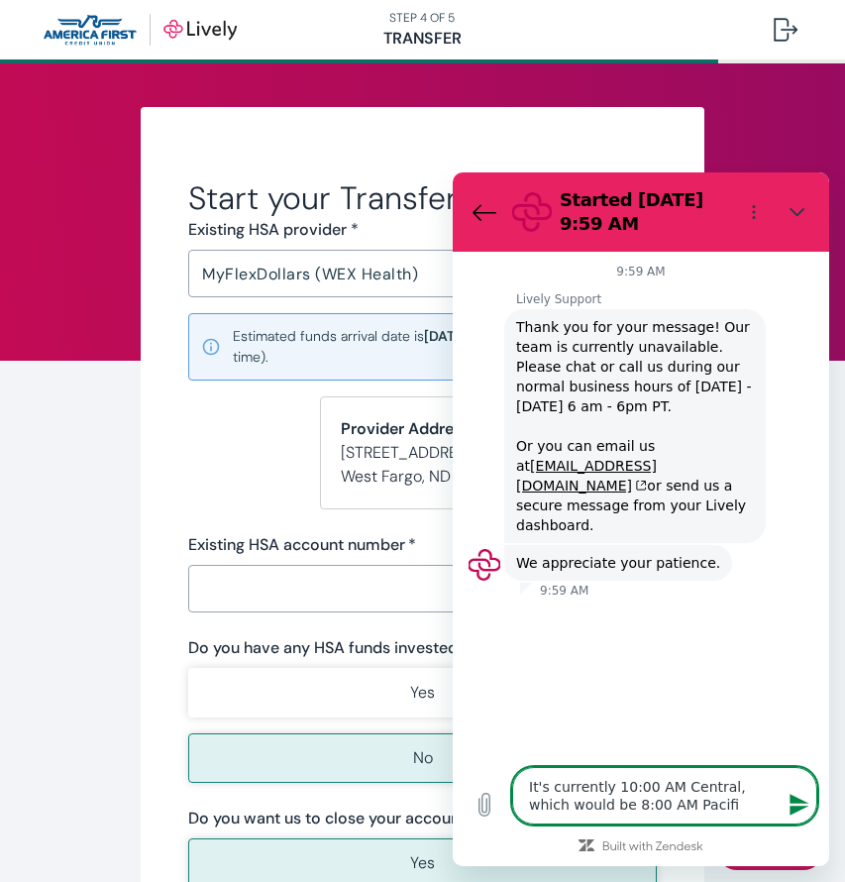
type textarea "x"
type textarea "It's currently 10:00 AM Central, which would be 8:00 AM Pacific."
type textarea "x"
type textarea "It's currently 10:00 AM Central, which would be 8:00 AM Pacific."
type textarea "x"
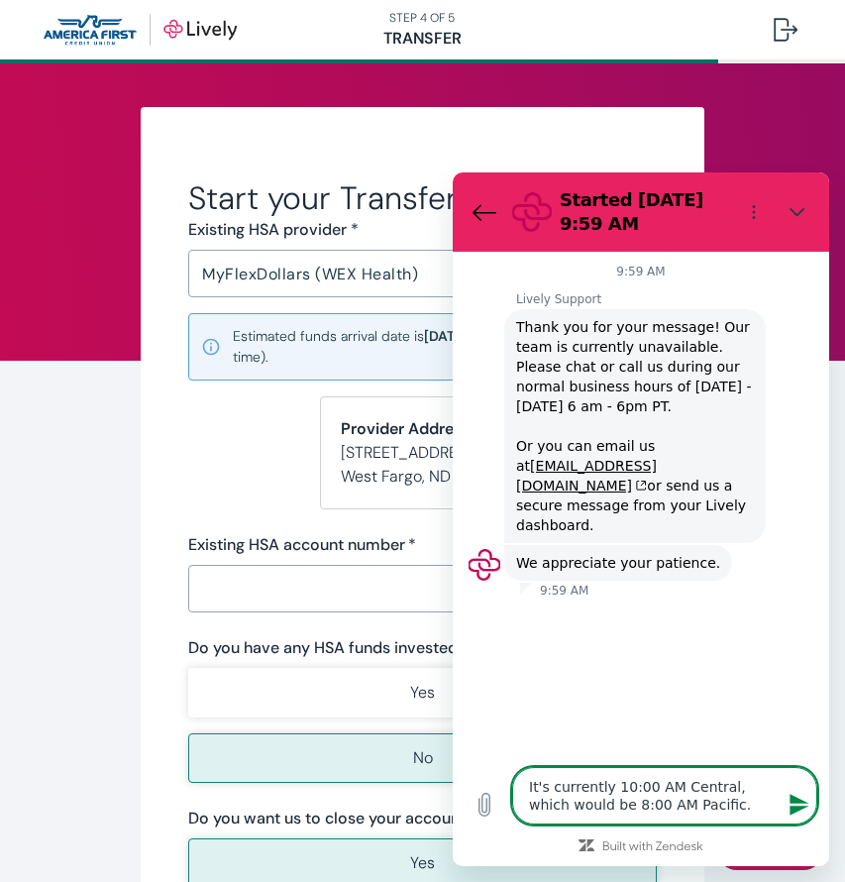
type textarea "It's currently 10:00 AM Central, which would be 8:00 AM Pacific. W"
type textarea "x"
type textarea "It's currently 10:00 AM Central, which would be 8:00 AM Pacific. Wh"
type textarea "x"
type textarea "It's currently 10:00 AM Central, which would be 8:00 AM Pacific. Why"
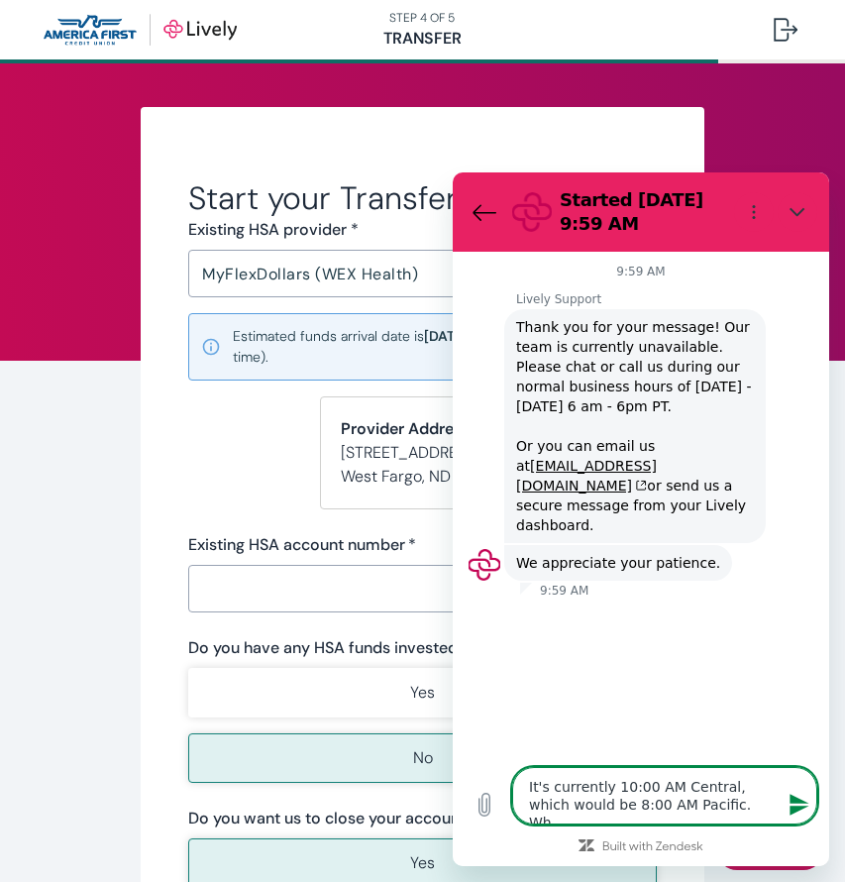
type textarea "x"
type textarea "It's currently 10:00 AM Central, which would be 8:00 AM Pacific. Why"
type textarea "x"
type textarea "It's currently 10:00 AM Central, which would be 8:00 AM Pacific. Why a"
type textarea "x"
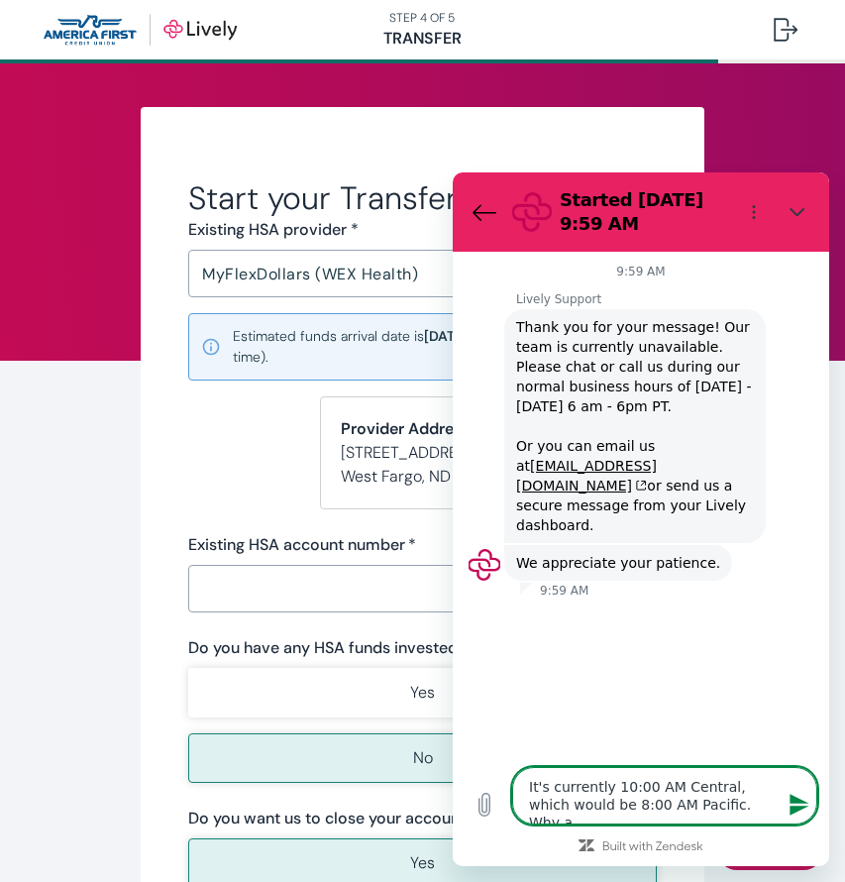
type textarea "It's currently 10:00 AM Central, which would be 8:00 AM Pacific. Why am"
type textarea "x"
type textarea "It's currently 10:00 AM Central, which would be 8:00 AM Pacific. Why am"
type textarea "x"
type textarea "It's currently 10:00 AM Central, which would be 8:00 AM Pacific. Why am I"
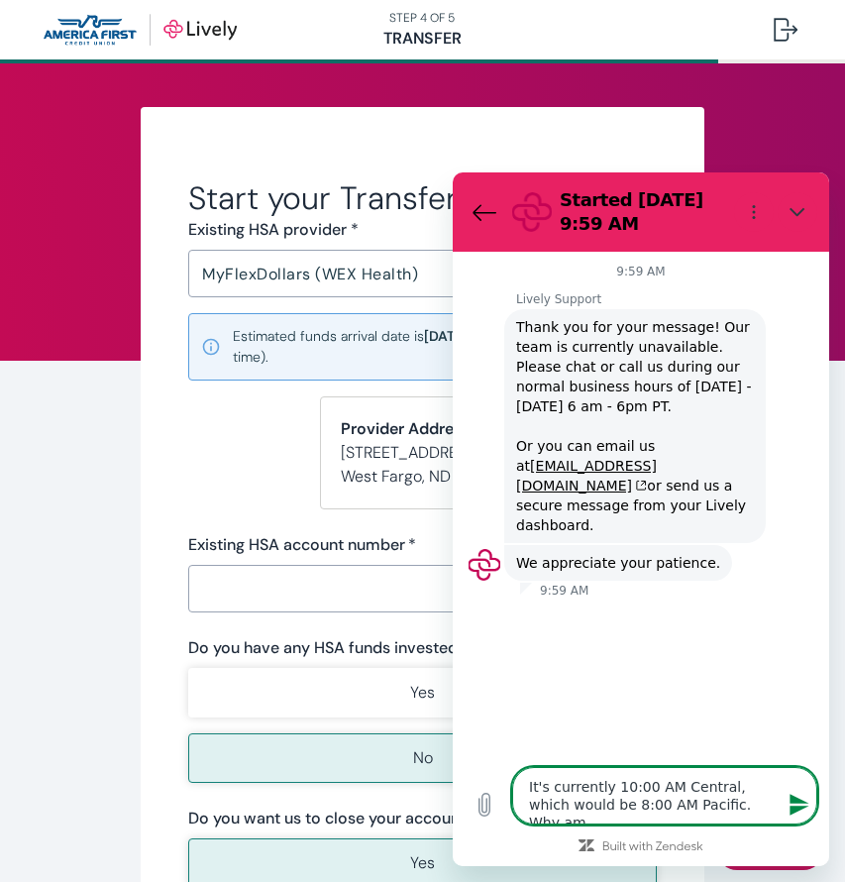
type textarea "x"
type textarea "It's currently 10:00 AM Central, which would be 8:00 AM Pacific. Why am I"
type textarea "x"
type textarea "It's currently 10:00 AM Central, which would be 8:00 AM Pacific. Why am I s"
type textarea "x"
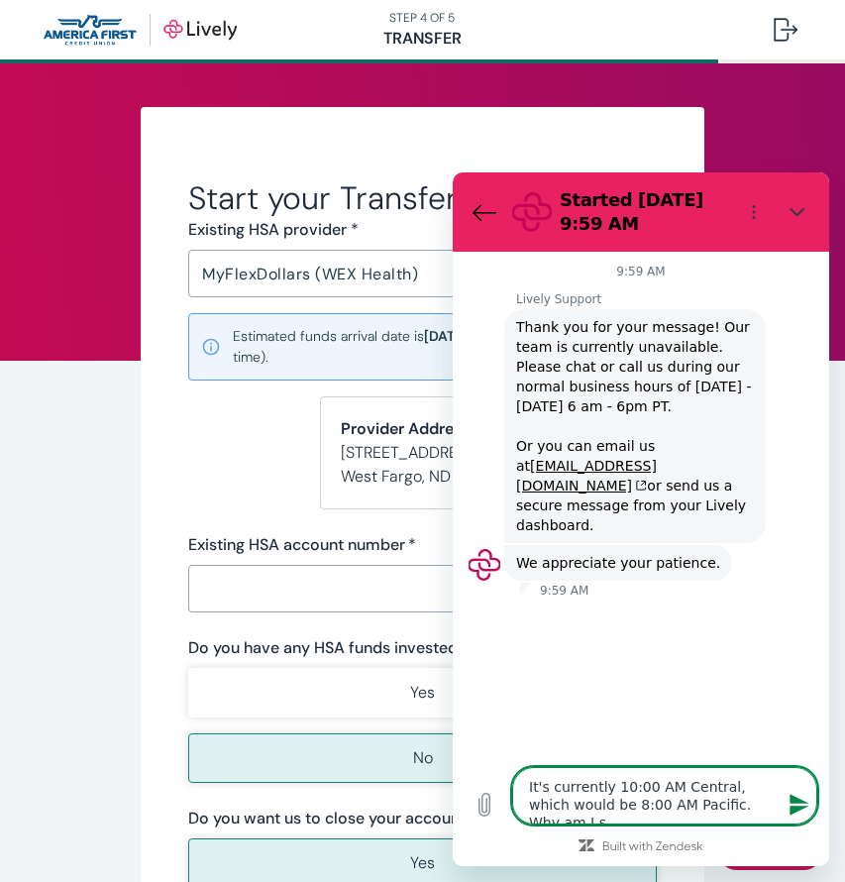
type textarea "It's currently 10:00 AM Central, which would be 8:00 AM Pacific. Why am I se"
type textarea "x"
type textarea "It's currently 10:00 AM Central, which would be 8:00 AM Pacific. Why am I see"
type textarea "x"
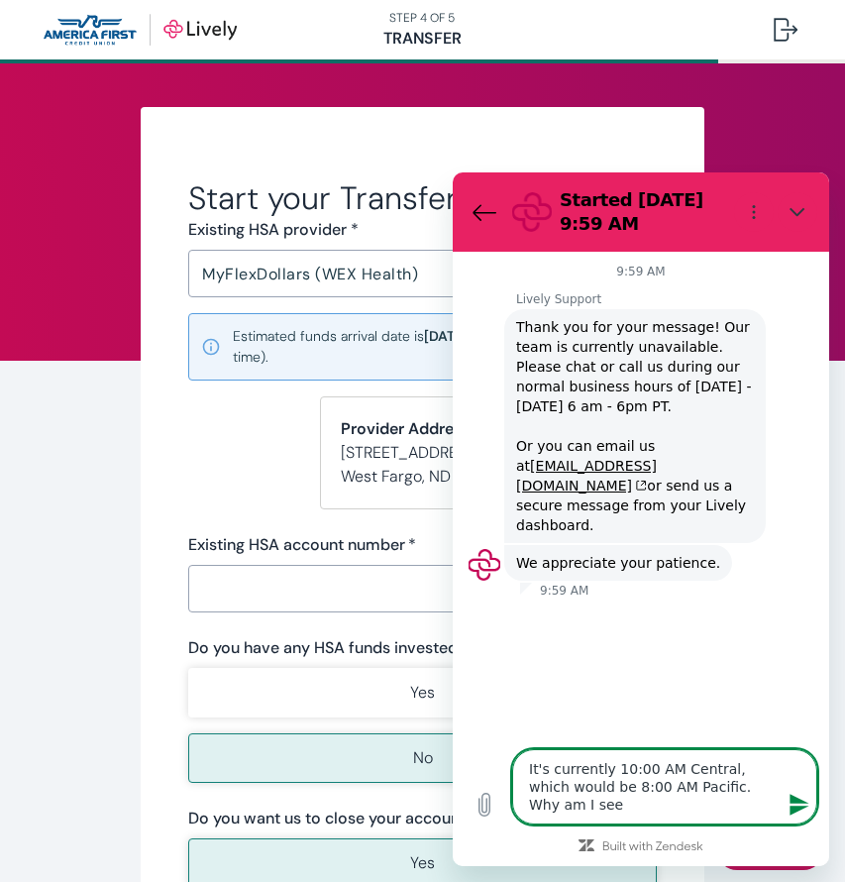
type textarea "It's currently 10:00 AM Central, which would be 8:00 AM Pacific. Why am I seei"
type textarea "x"
type textarea "It's currently 10:00 AM Central, which would be 8:00 AM Pacific. Why am I seein"
type textarea "x"
type textarea "It's currently 10:00 AM Central, which would be 8:00 AM Pacific. Why am I seeing"
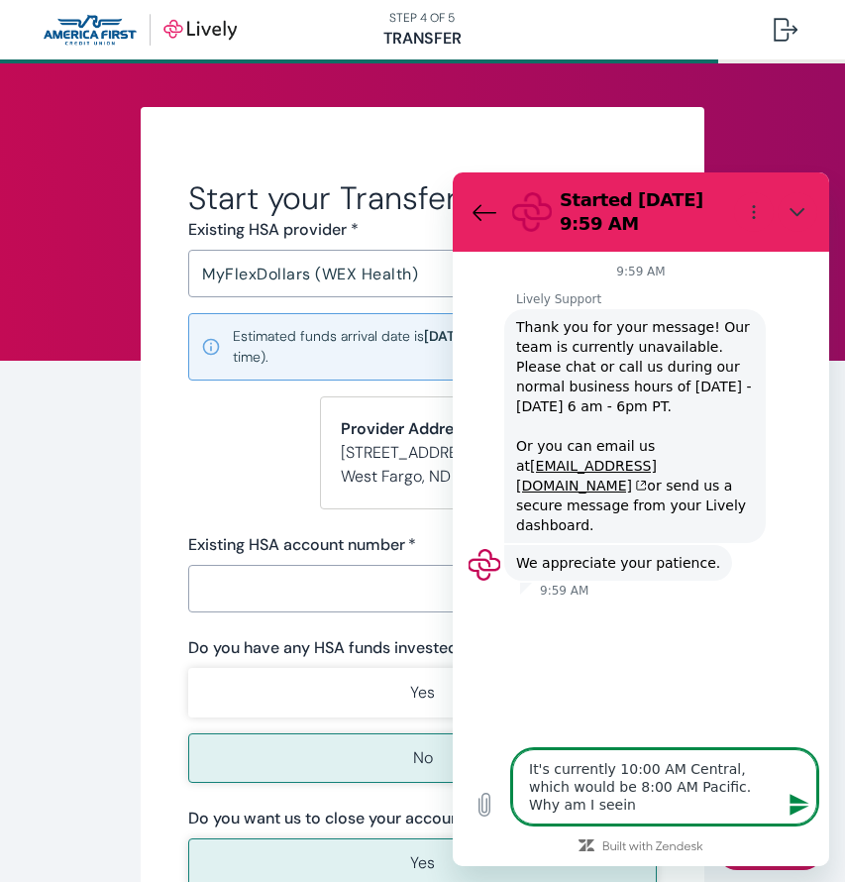
type textarea "x"
type textarea "It's currently 10:00 AM Central, which would be 8:00 AM Pacific. Why am I seeing"
type textarea "x"
type textarea "It's currently 10:00 AM Central, which would be 8:00 AM Pacific. Why am I seein…"
type textarea "x"
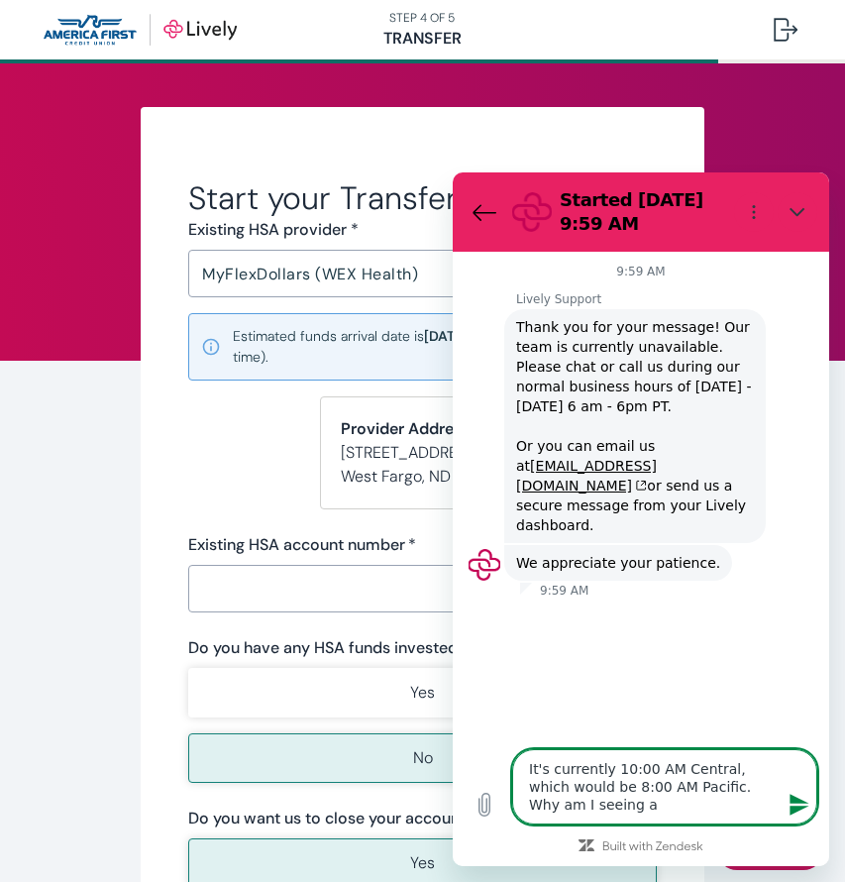
type textarea "It's currently 10:00 AM Central, which would be 8:00 AM Pacific. Why am I seein…"
type textarea "x"
type textarea "It's currently 10:00 AM Central, which would be 8:00 AM Pacific. Why am I seein…"
type textarea "x"
type textarea "It's currently 10:00 AM Central, which would be 8:00 AM Pacific. Why am I seein…"
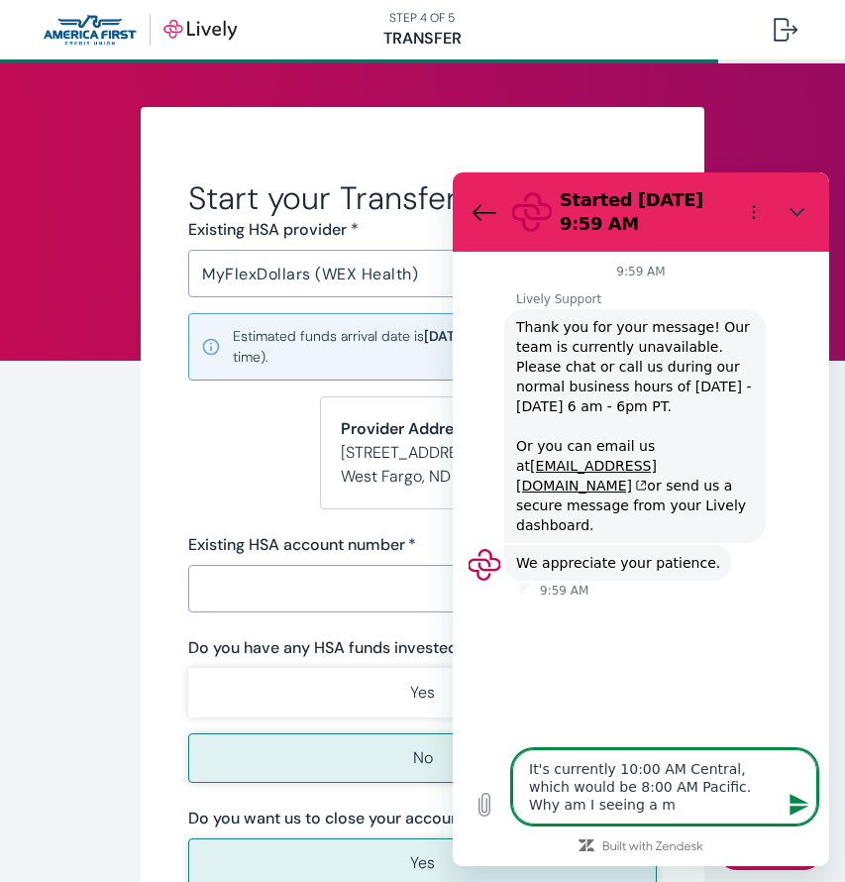
type textarea "x"
type textarea "It's currently 10:00 AM Central, which would be 8:00 AM Pacific. Why am I seein…"
type textarea "x"
type textarea "It's currently 10:00 AM Central, which would be 8:00 AM Pacific. Why am I seein…"
type textarea "x"
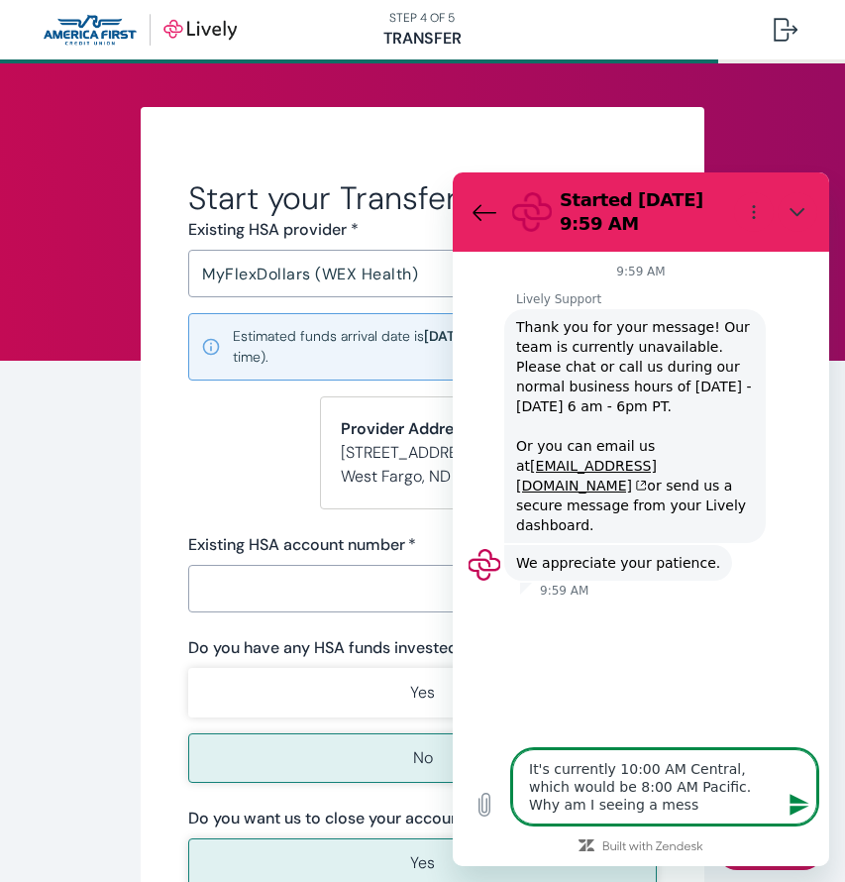
type textarea "It's currently 10:00 AM Central, which would be 8:00 AM Pacific. Why am I seein…"
type textarea "x"
type textarea "It's currently 10:00 AM Central, which would be 8:00 AM Pacific. Why am I seein…"
type textarea "x"
type textarea "It's currently 10:00 AM Central, which would be 8:00 AM Pacific. Why am I seein…"
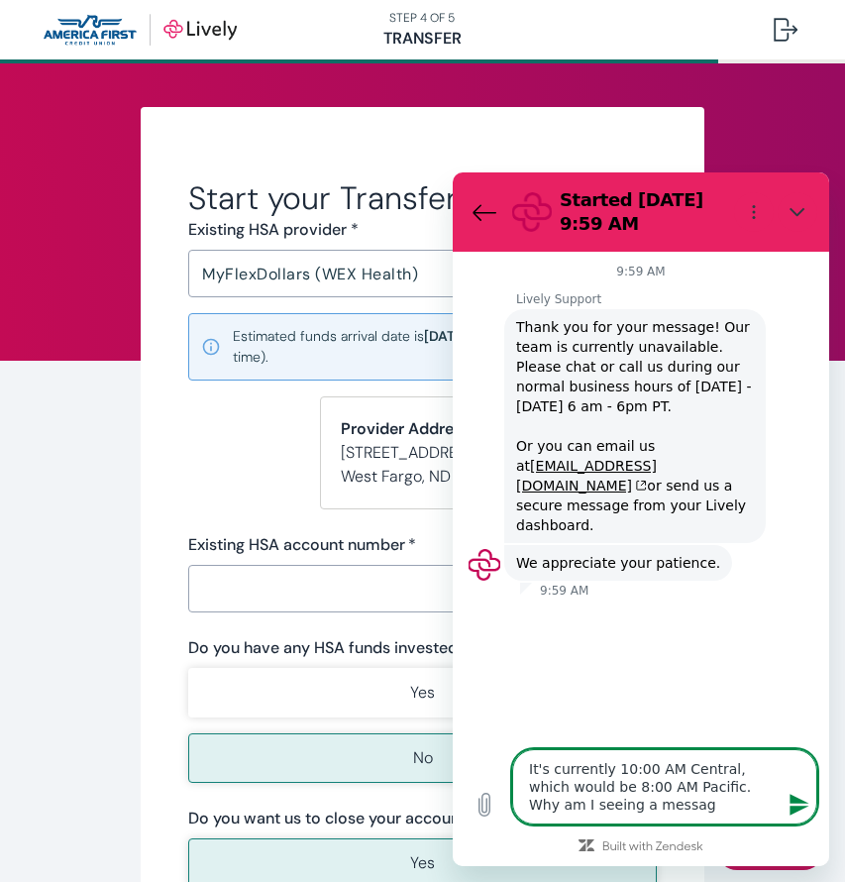
type textarea "x"
type textarea "It's currently 10:00 AM Central, which would be 8:00 AM Pacific. Why am I seein…"
type textarea "x"
type textarea "It's currently 10:00 AM Central, which would be 8:00 AM Pacific. Why am I seein…"
type textarea "x"
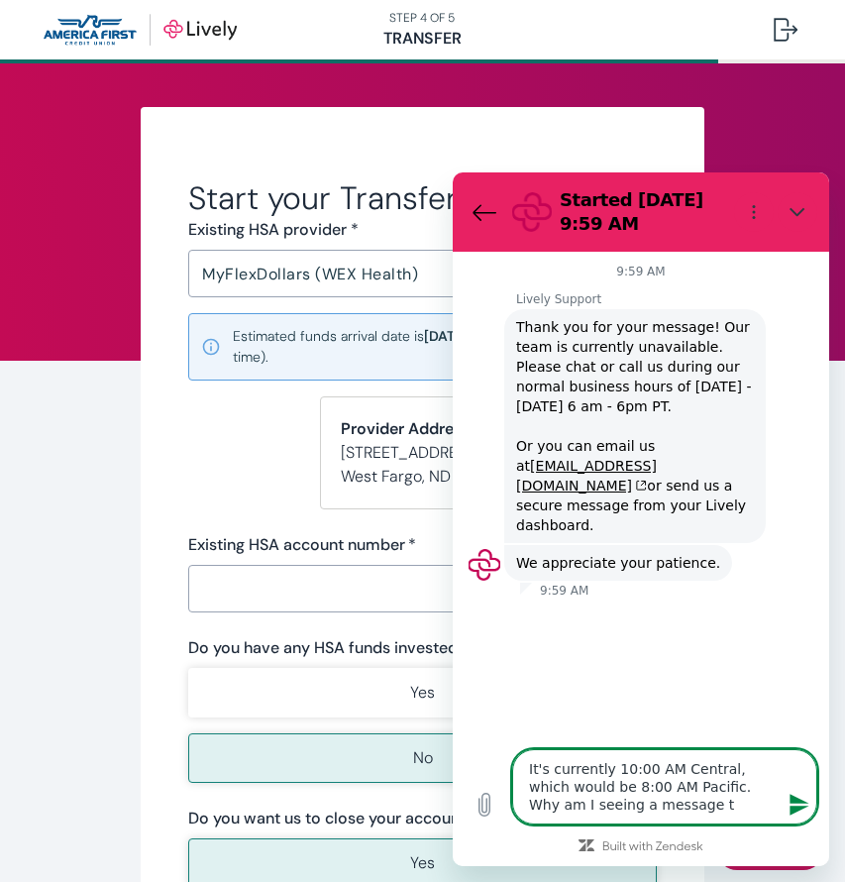
type textarea "It's currently 10:00 AM Central, which would be 8:00 AM Pacific. Why am I seein…"
type textarea "x"
type textarea "It's currently 10:00 AM Central, which would be 8:00 AM Pacific. Why am I seein…"
type textarea "x"
type textarea "It's currently 10:00 AM Central, which would be 8:00 AM Pacific. Why am I seein…"
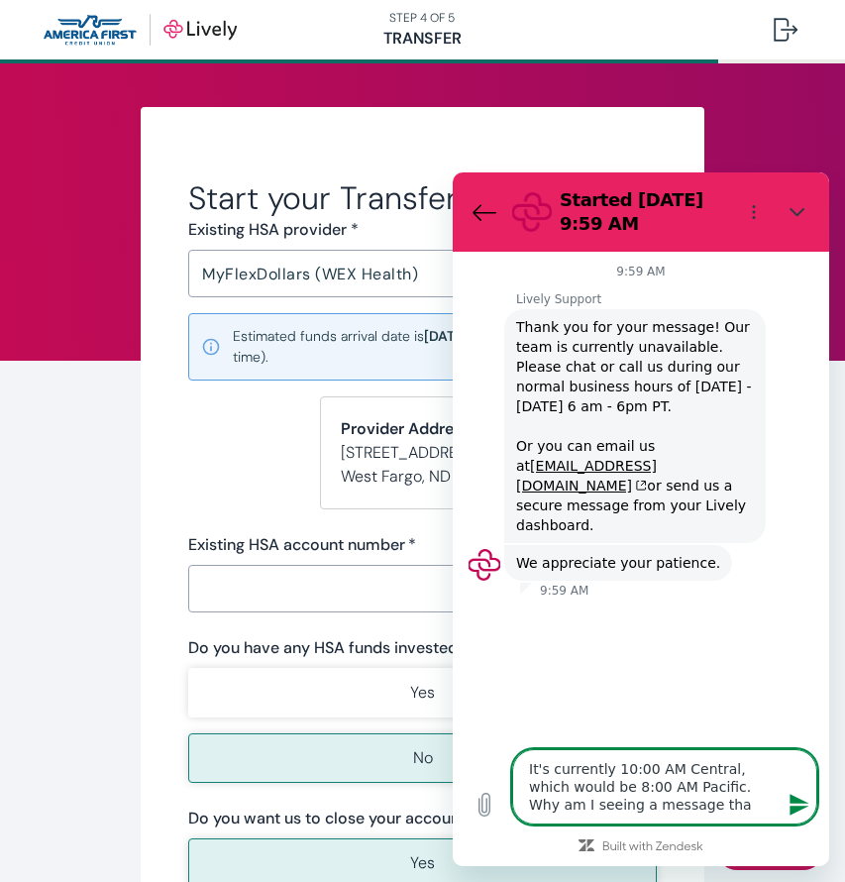
type textarea "x"
type textarea "It's currently 10:00 AM Central, which would be 8:00 AM Pacific. Why am I seein…"
type textarea "x"
type textarea "It's currently 10:00 AM Central, which would be 8:00 AM Pacific. Why am I seein…"
type textarea "x"
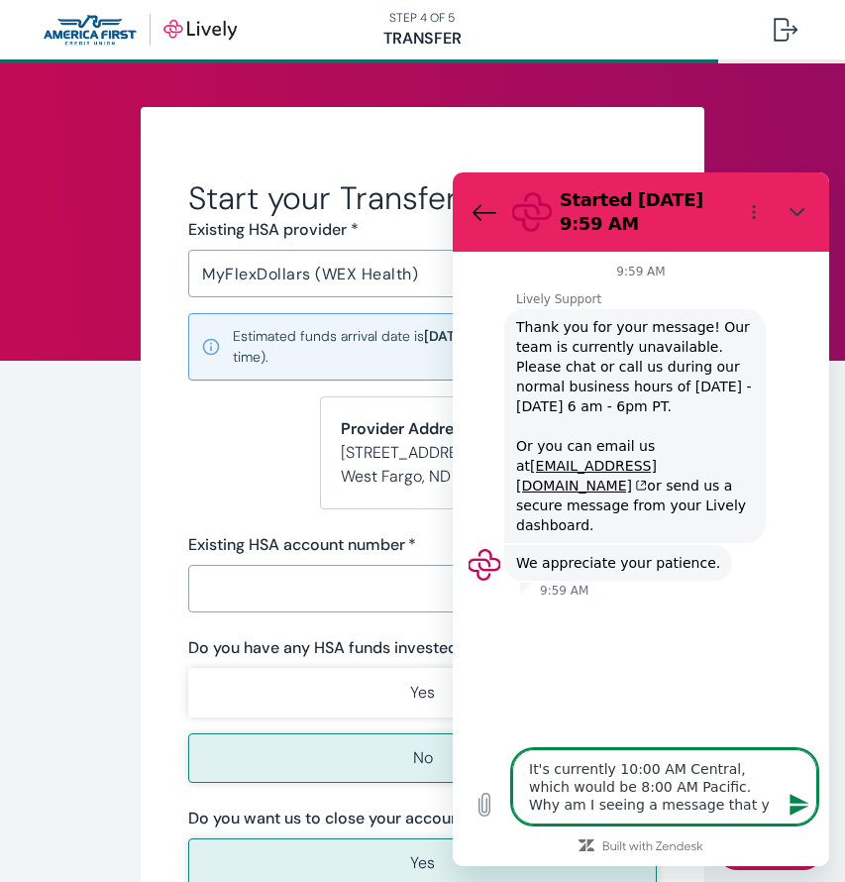
type textarea "It's currently 10:00 AM Central, which would be 8:00 AM Pacific. Why am I seein…"
type textarea "x"
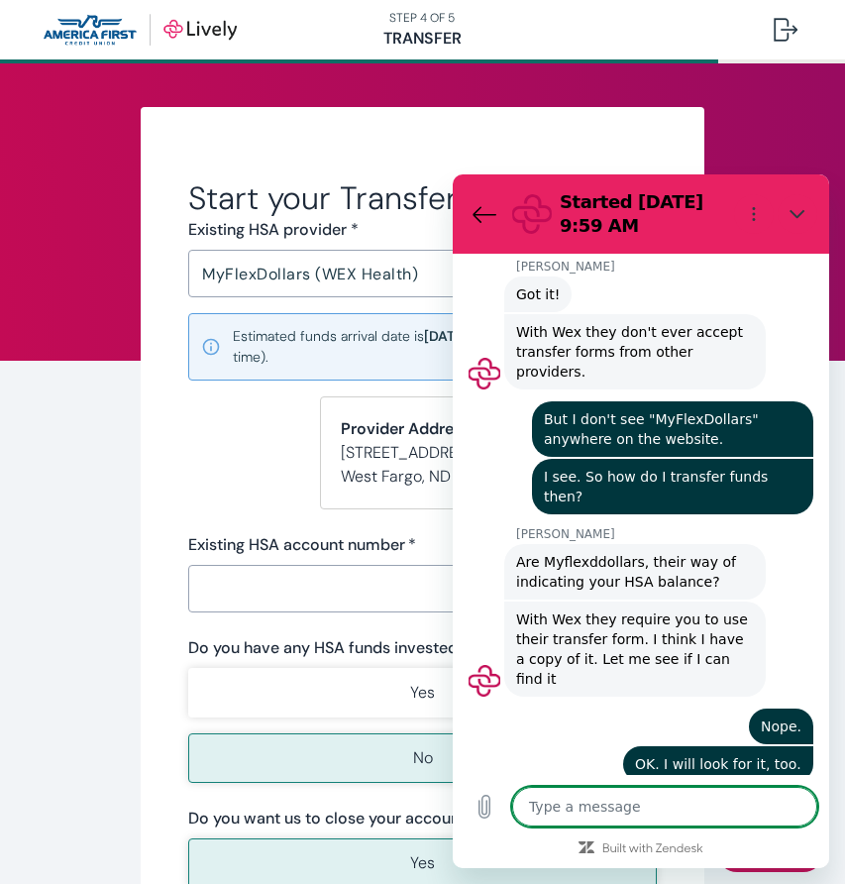
scroll to position [1378, 0]
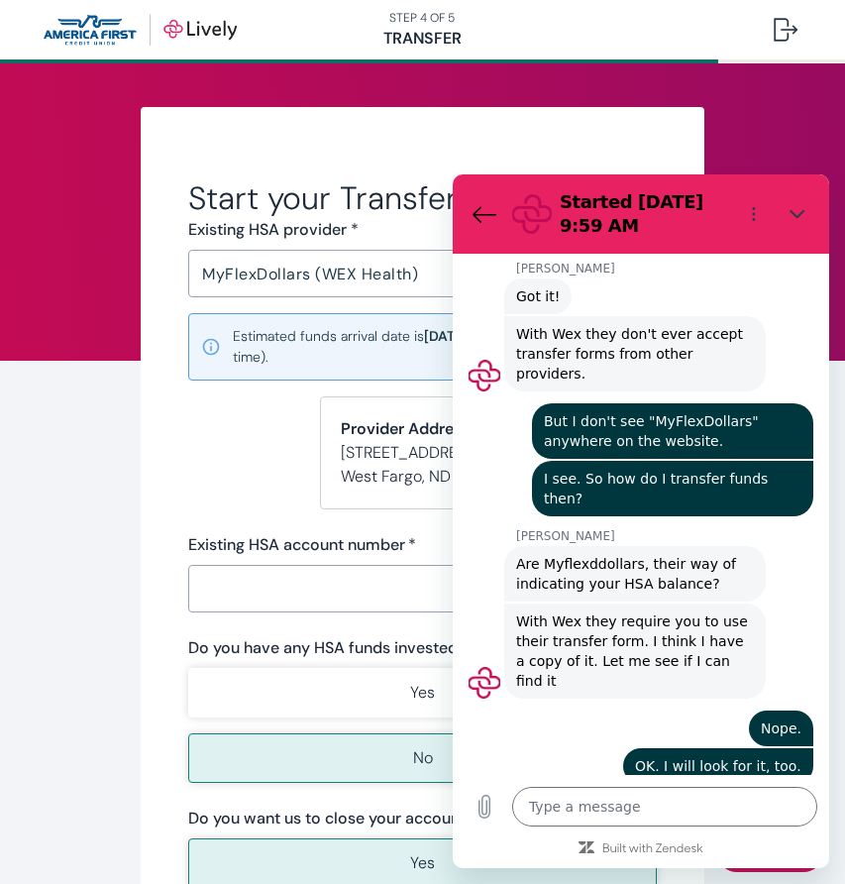
click at [613, 837] on div "105 KB" at bounding box center [637, 845] width 187 height 16
click at [599, 821] on link "Health_Savi...orm__WEX.pdf" at bounding box center [637, 829] width 187 height 16
click at [587, 810] on textarea at bounding box center [664, 807] width 305 height 40
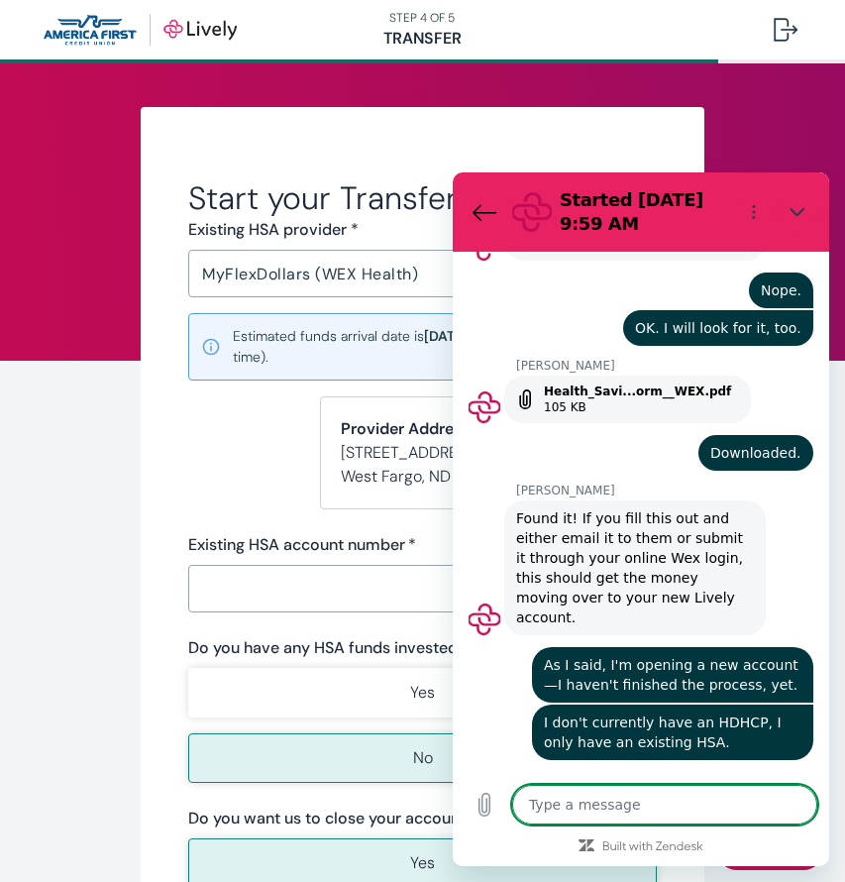
scroll to position [1818, 0]
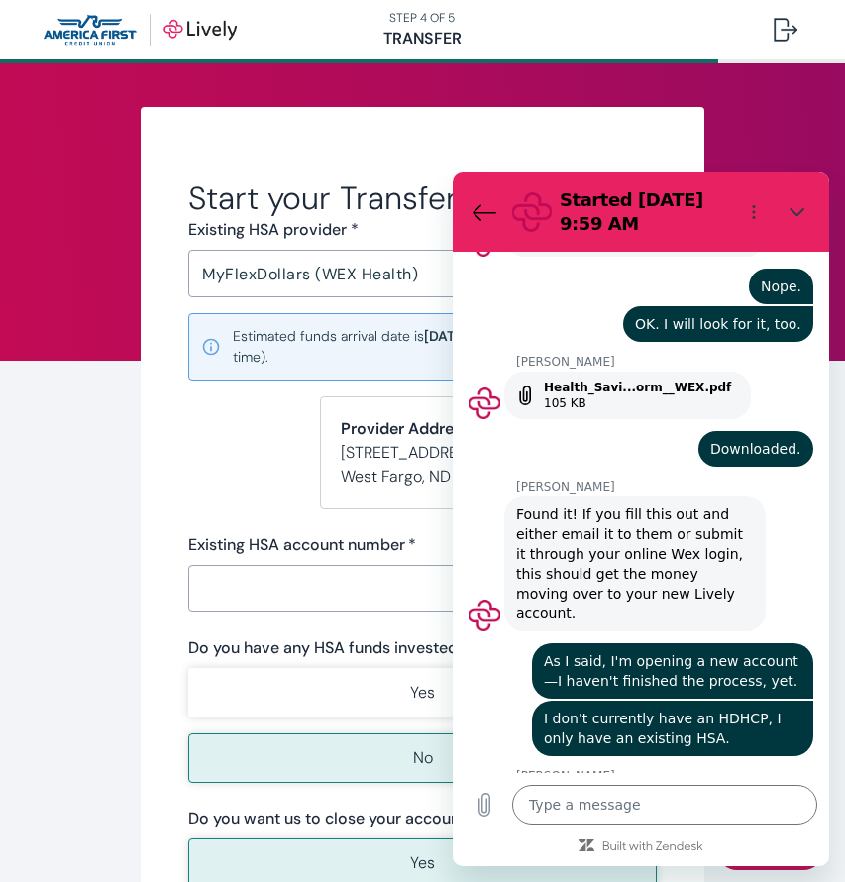
click at [265, 483] on form "Start your Transfer Existing HSA provider * MyFlexDollars (WEX Health) ​ Estima…" at bounding box center [422, 654] width 469 height 953
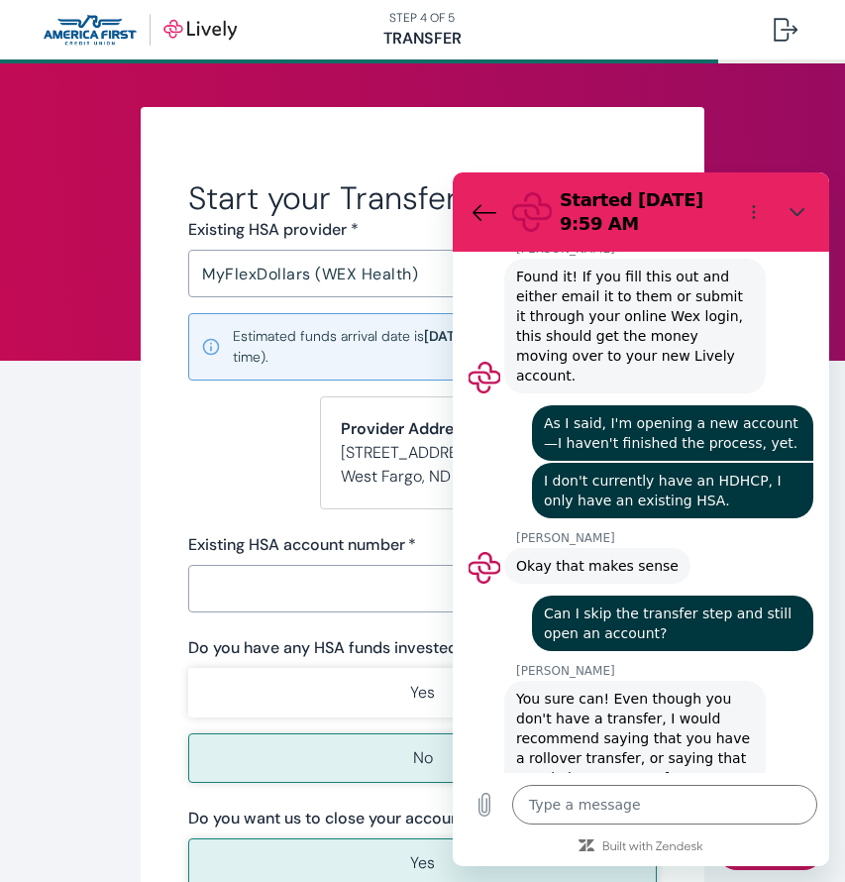
scroll to position [2060, 0]
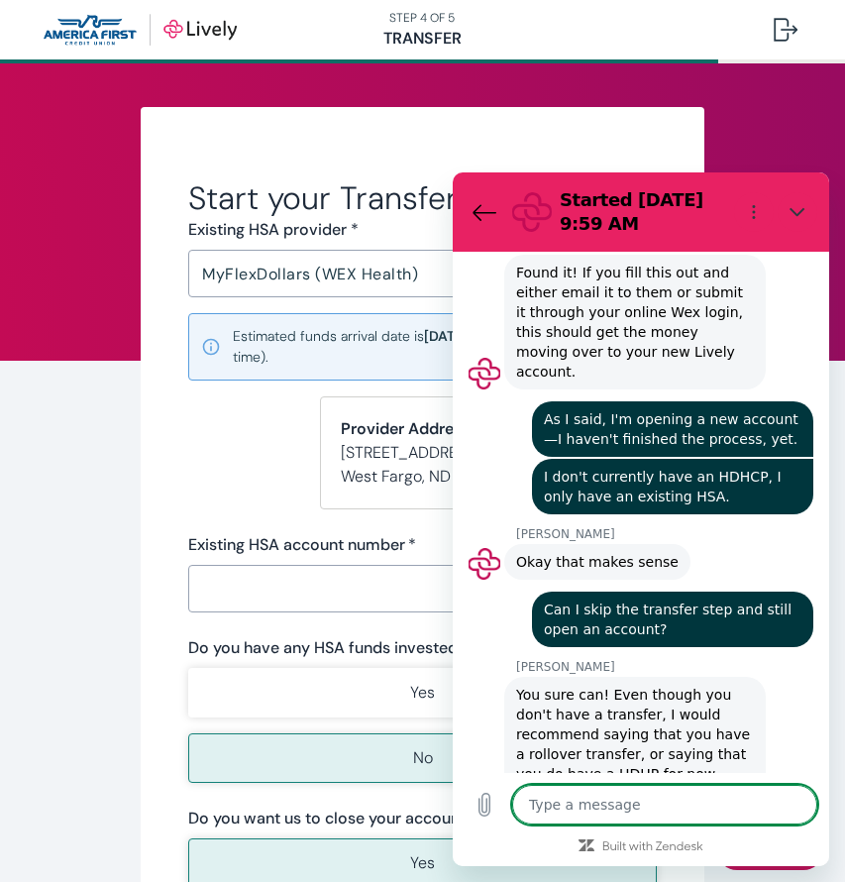
click at [604, 804] on textarea at bounding box center [664, 805] width 305 height 40
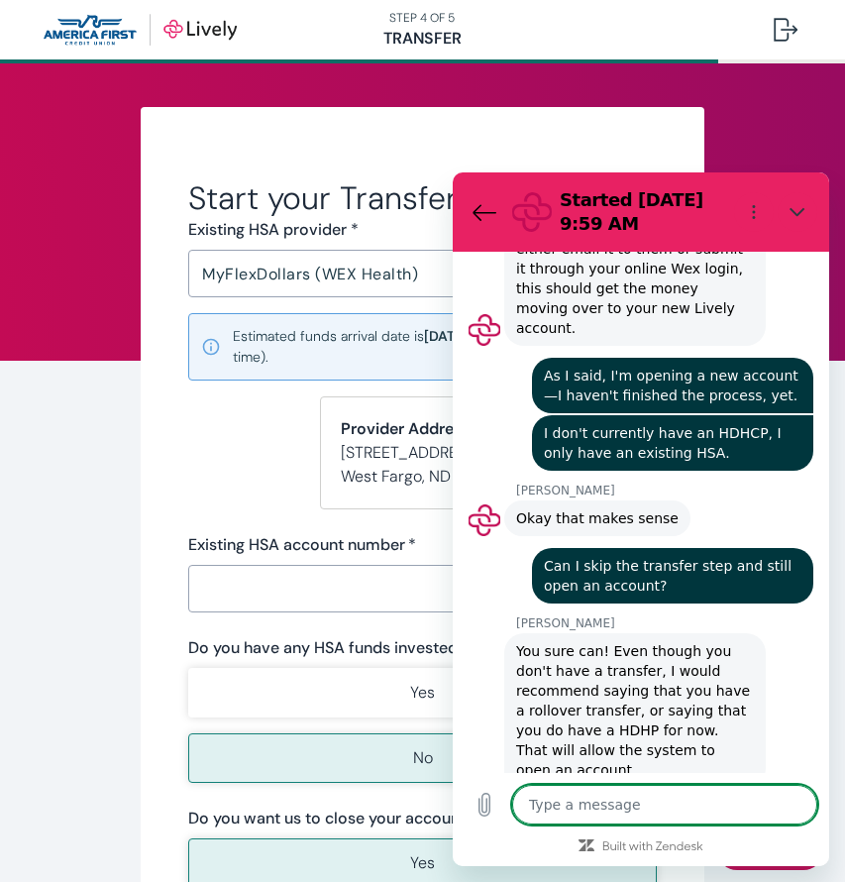
scroll to position [2107, 0]
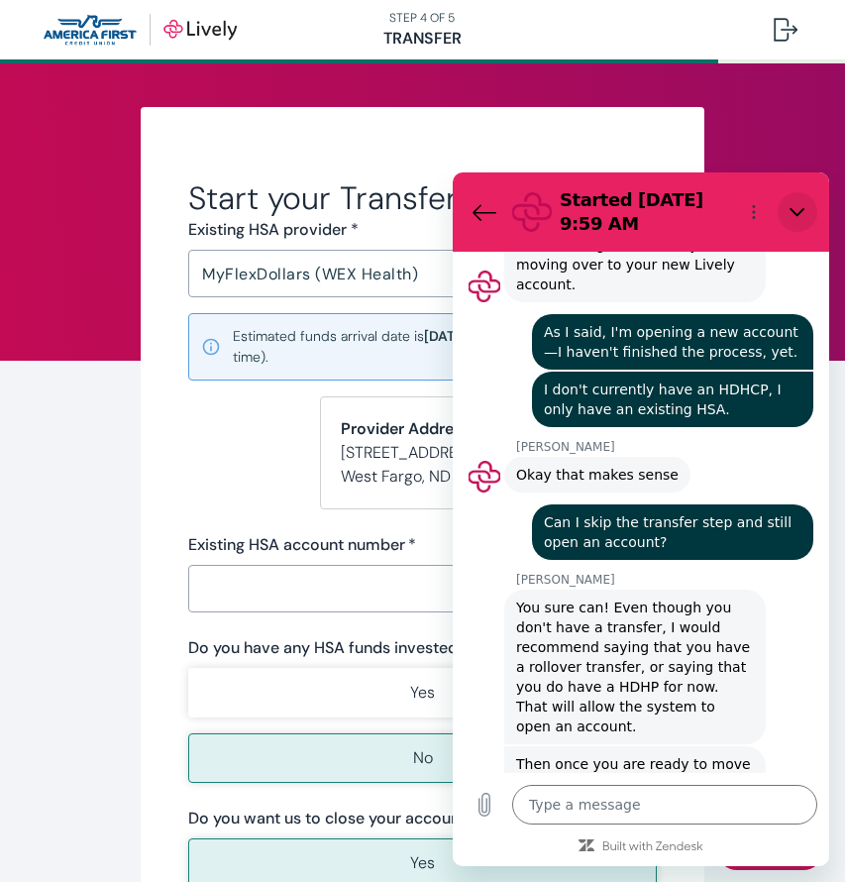
click at [799, 210] on icon "Close" at bounding box center [798, 212] width 16 height 16
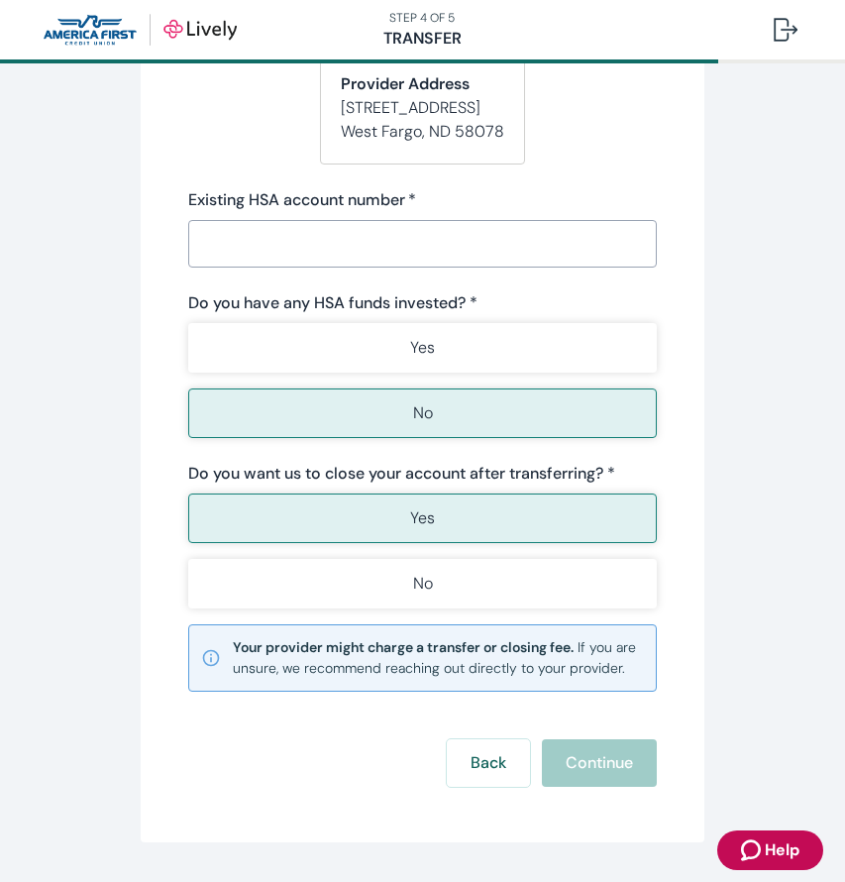
scroll to position [332, 0]
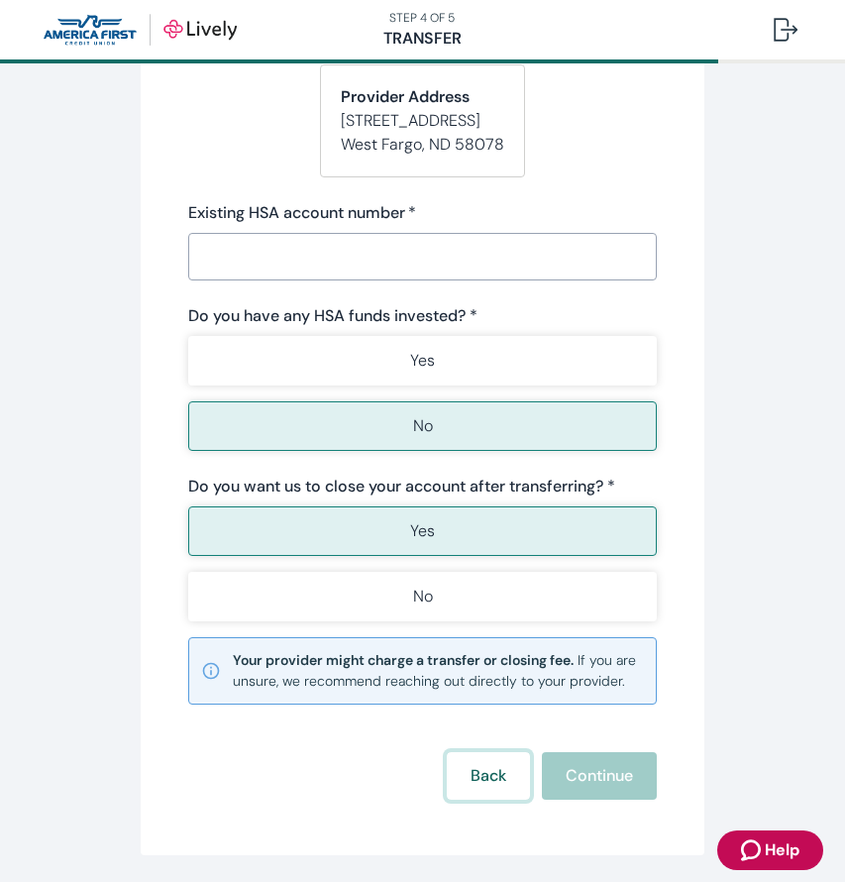
click at [496, 778] on button "Back" at bounding box center [488, 776] width 83 height 48
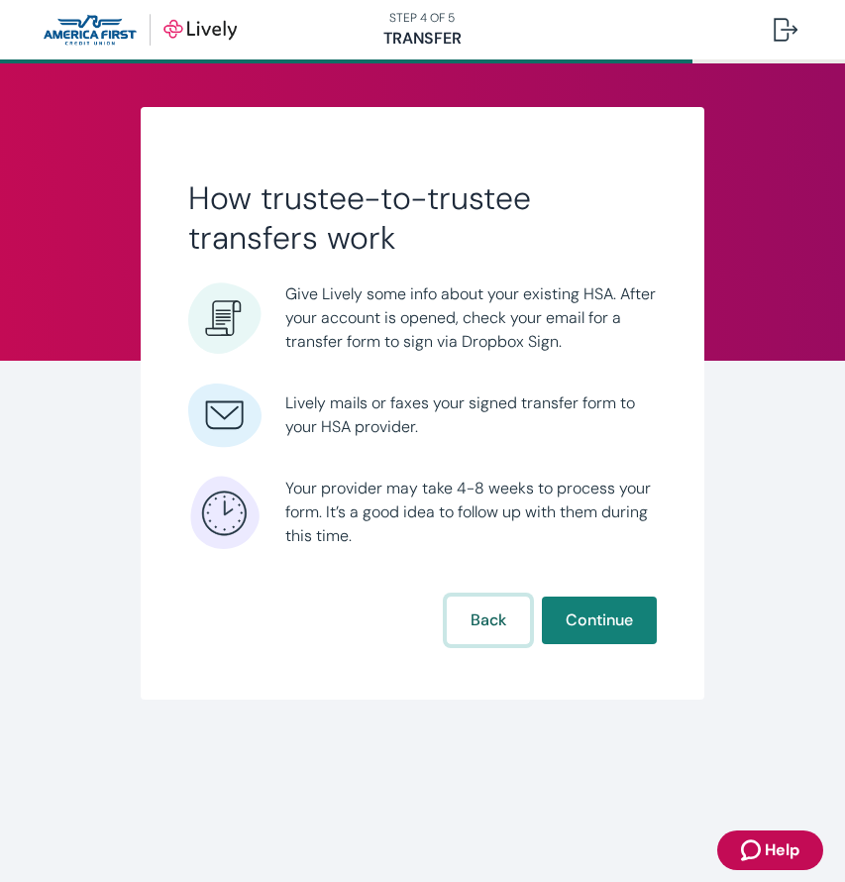
click at [504, 627] on button "Back" at bounding box center [488, 620] width 83 height 48
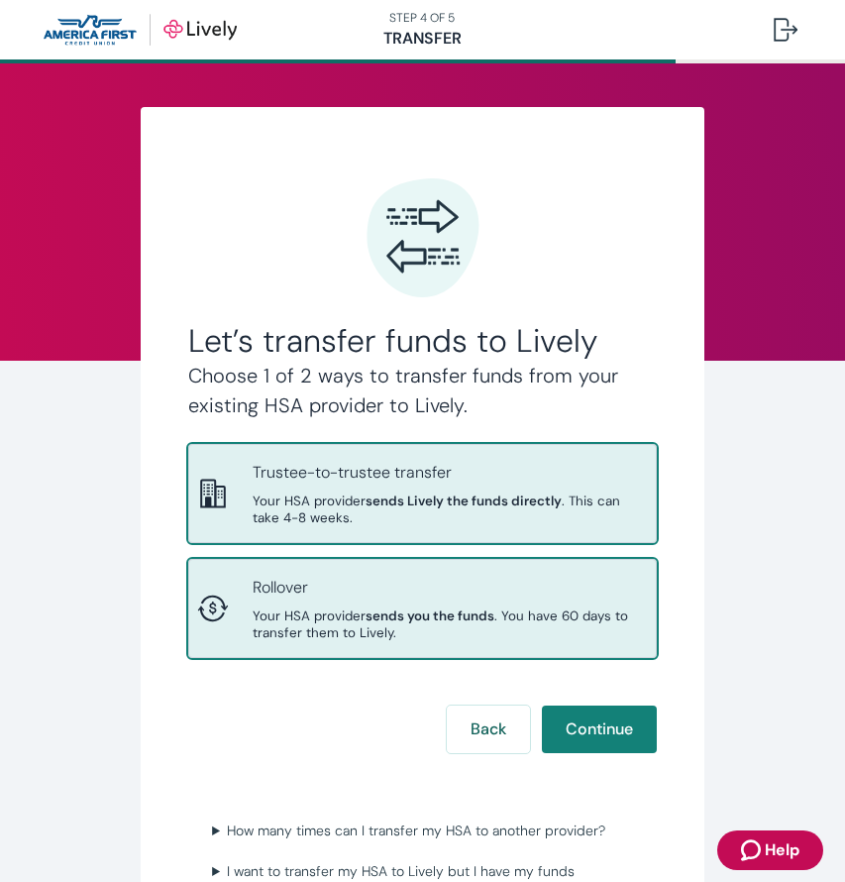
click at [468, 581] on div "Rollover Your HSA provider sends you the funds . You have 60 days to transfer t…" at bounding box center [450, 608] width 395 height 65
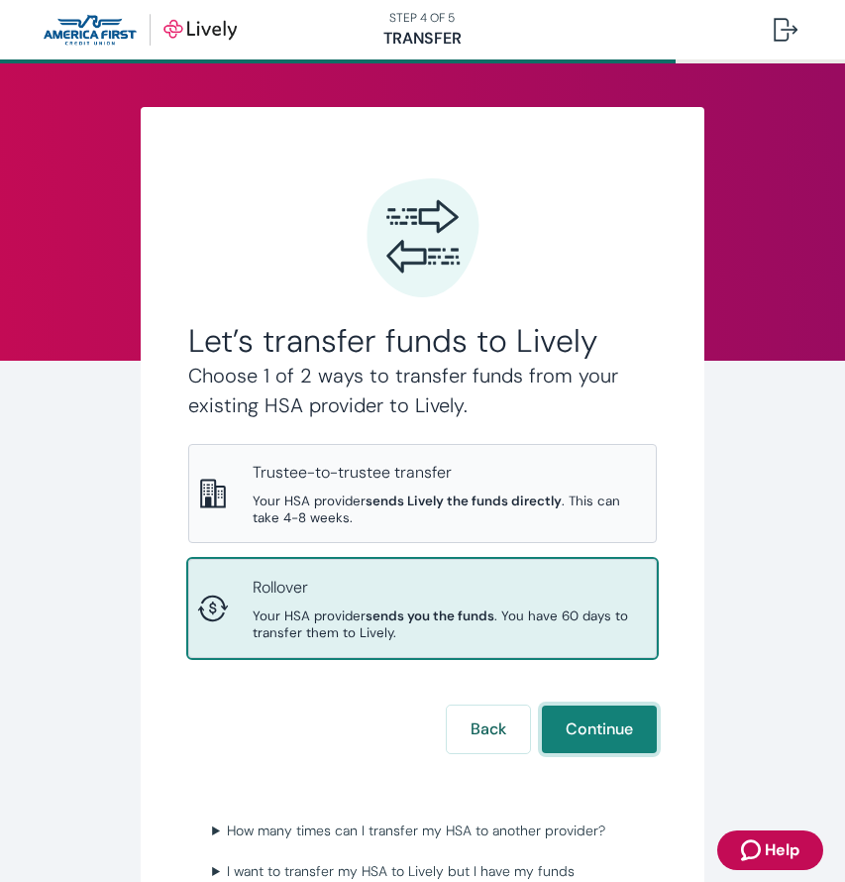
click at [586, 705] on button "Continue" at bounding box center [599, 729] width 115 height 48
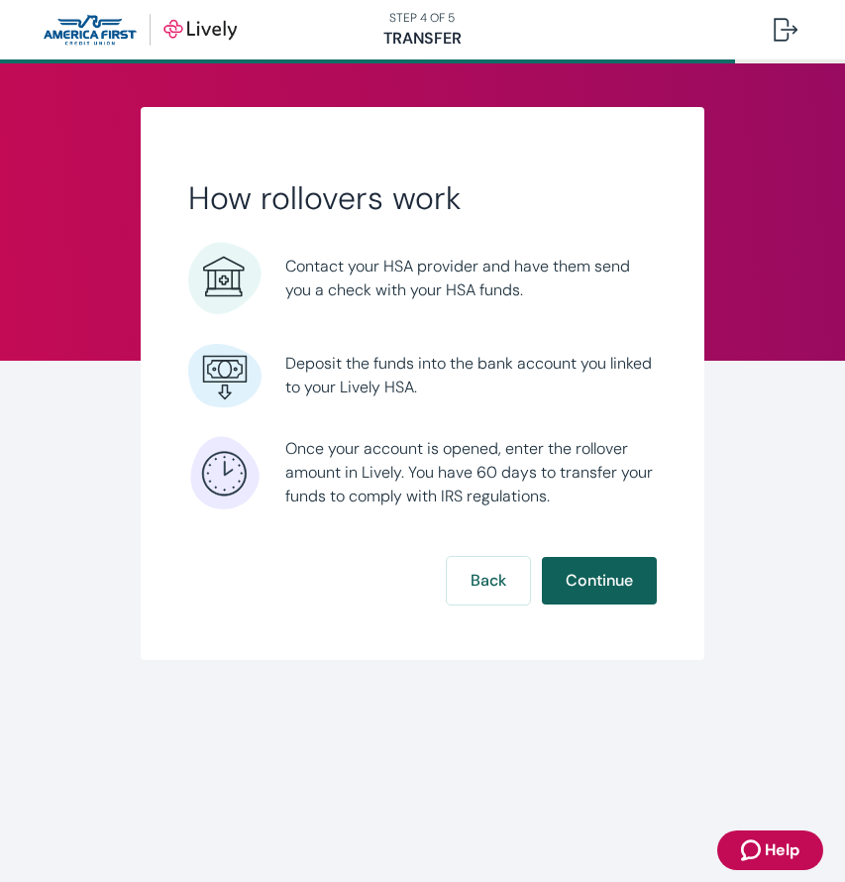
click at [605, 582] on button "Continue" at bounding box center [599, 581] width 115 height 48
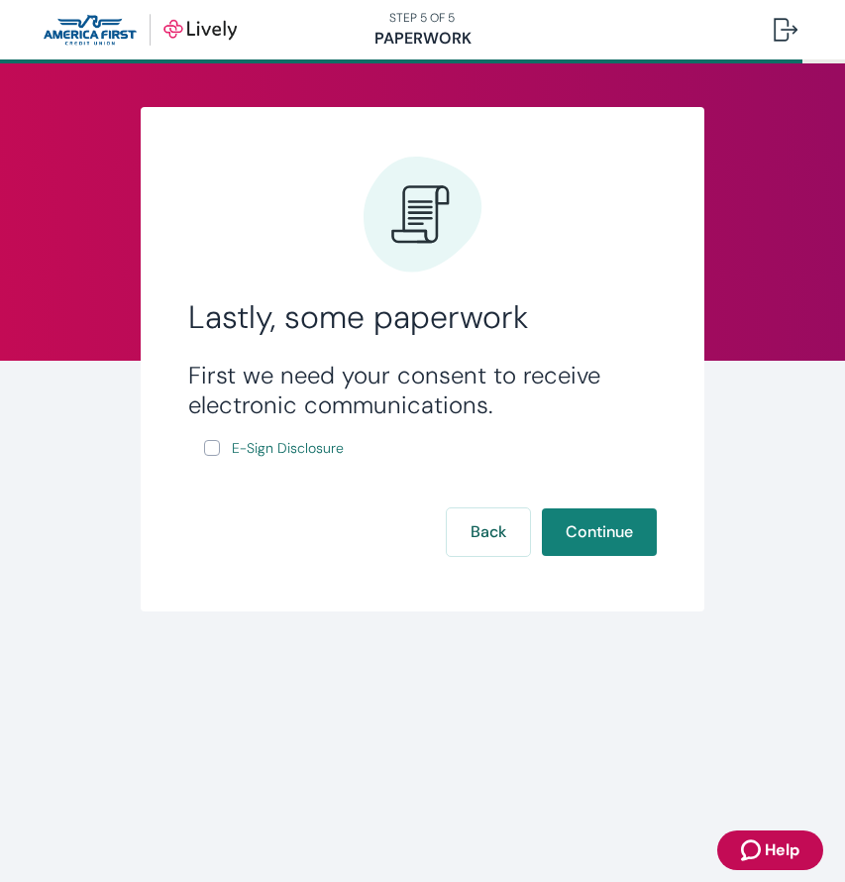
click at [215, 450] on input "E-Sign Disclosure" at bounding box center [212, 448] width 16 height 16
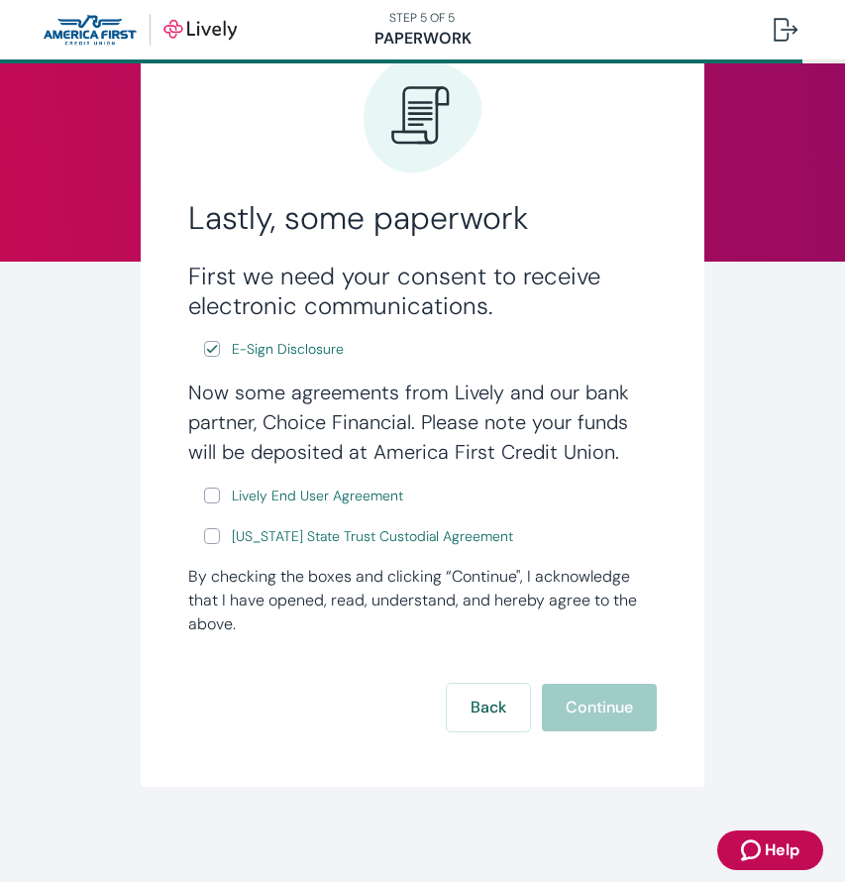
scroll to position [99, 0]
click at [212, 498] on input "Lively End User Agreement" at bounding box center [212, 495] width 16 height 16
click at [213, 542] on input "[US_STATE] State Trust Custodial Agreement" at bounding box center [212, 536] width 16 height 16
click at [572, 708] on button "Continue" at bounding box center [599, 708] width 115 height 48
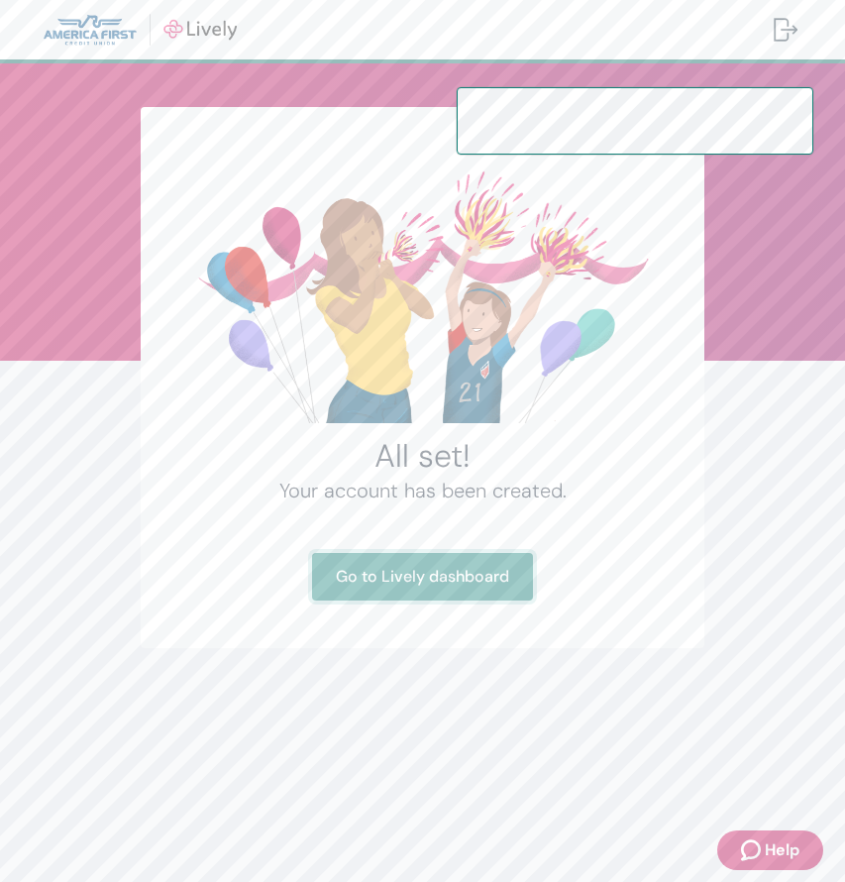
click at [461, 570] on link "Go to Lively dashboard" at bounding box center [422, 577] width 221 height 48
